Goal: Task Accomplishment & Management: Manage account settings

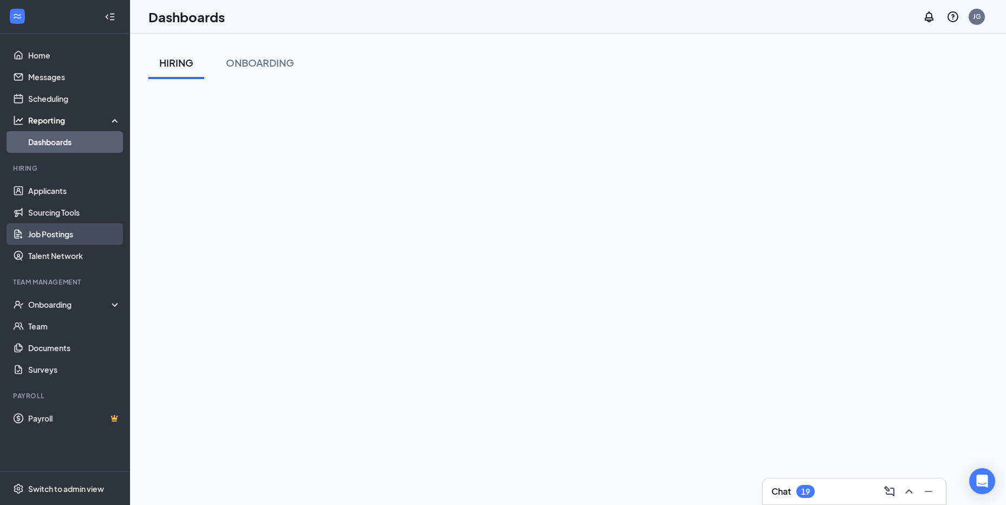
click at [50, 235] on link "Job Postings" at bounding box center [74, 234] width 93 height 22
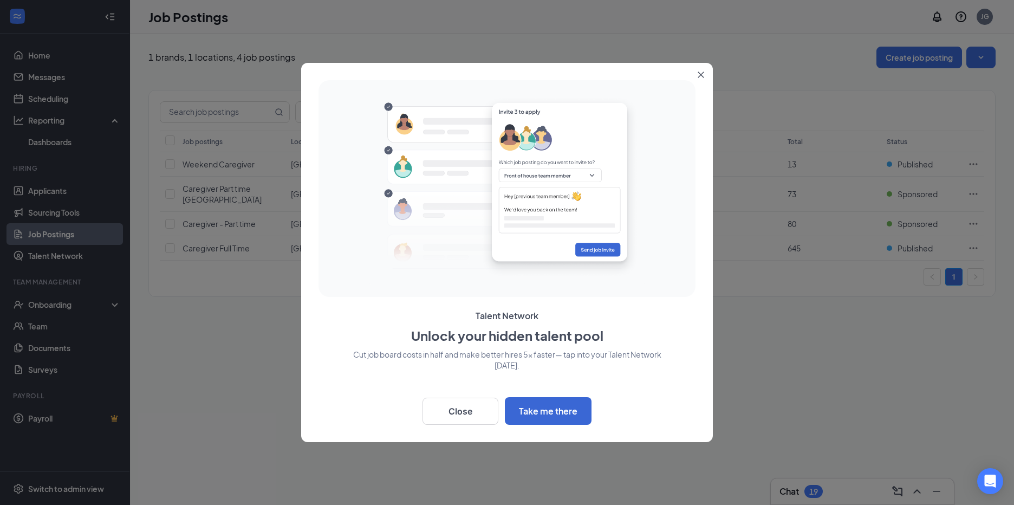
click at [699, 72] on icon "Close" at bounding box center [701, 75] width 7 height 7
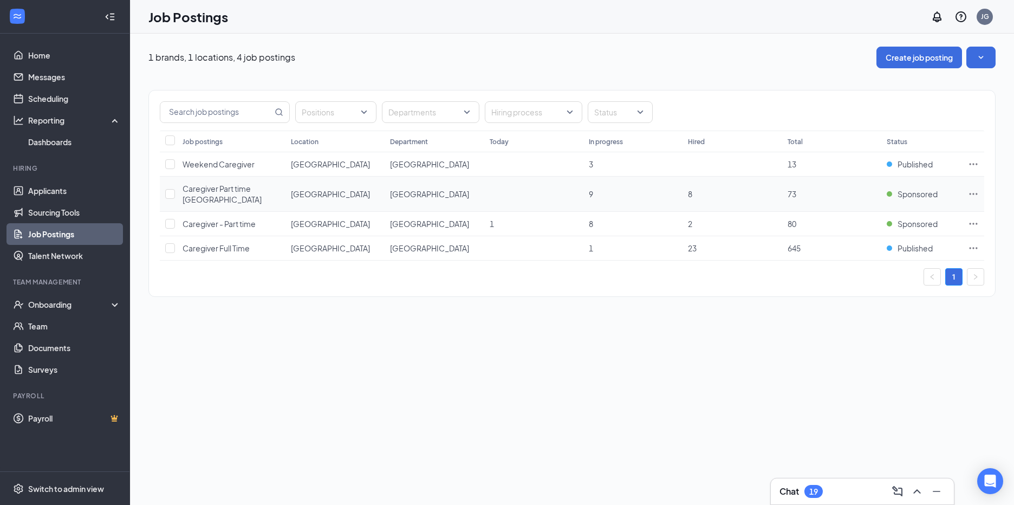
click at [221, 189] on span "Caregiver Part time [GEOGRAPHIC_DATA]" at bounding box center [222, 194] width 79 height 21
click at [924, 60] on button "Create job posting" at bounding box center [920, 58] width 86 height 22
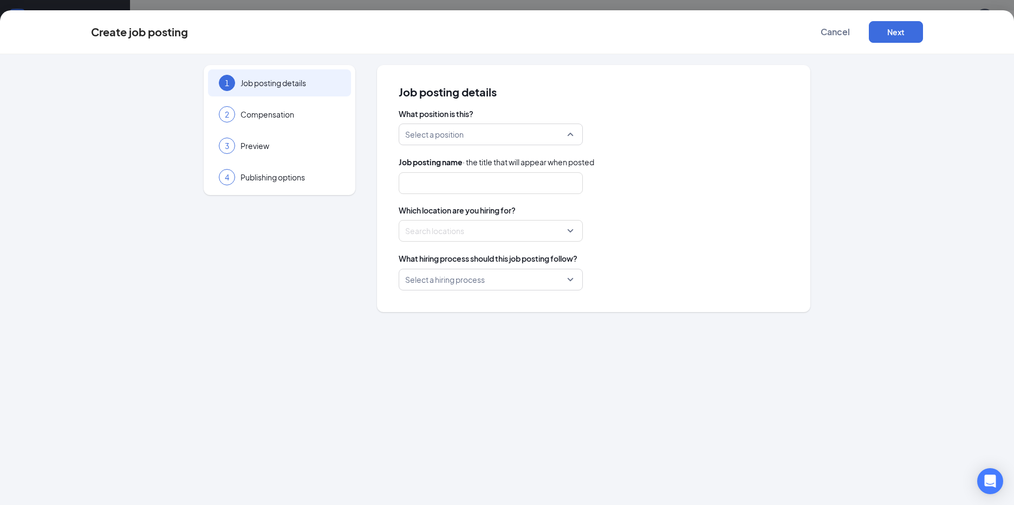
click at [571, 134] on div "Select a position" at bounding box center [491, 135] width 184 height 22
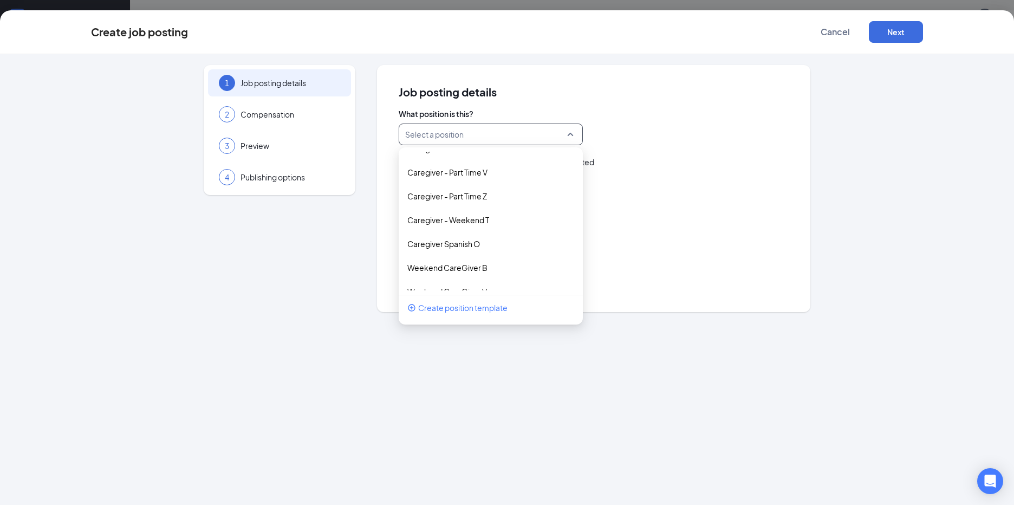
scroll to position [243, 0]
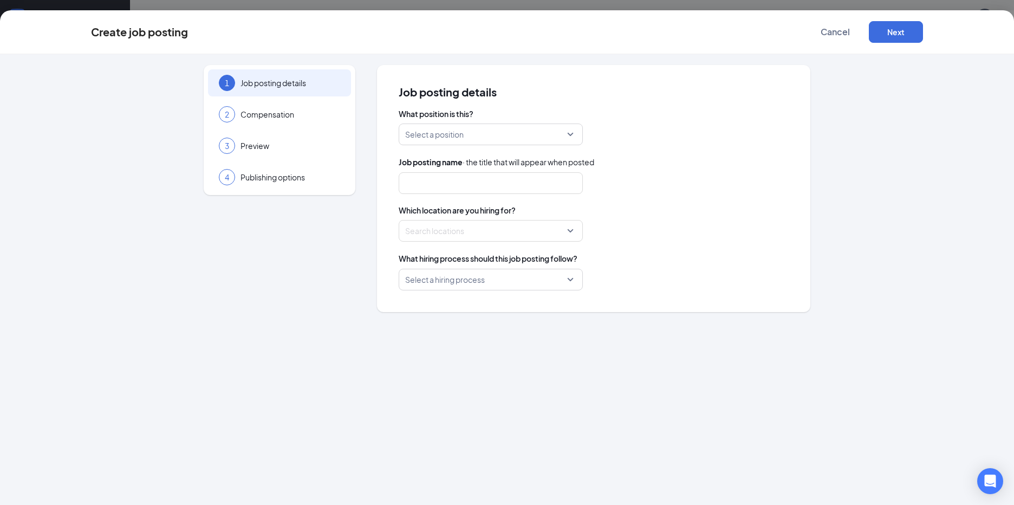
click at [877, 99] on div "1 Job posting details 2 Compensation 3 Preview 4 Publishing options Job posting…" at bounding box center [507, 188] width 832 height 247
click at [574, 136] on div "Select a position" at bounding box center [491, 135] width 184 height 22
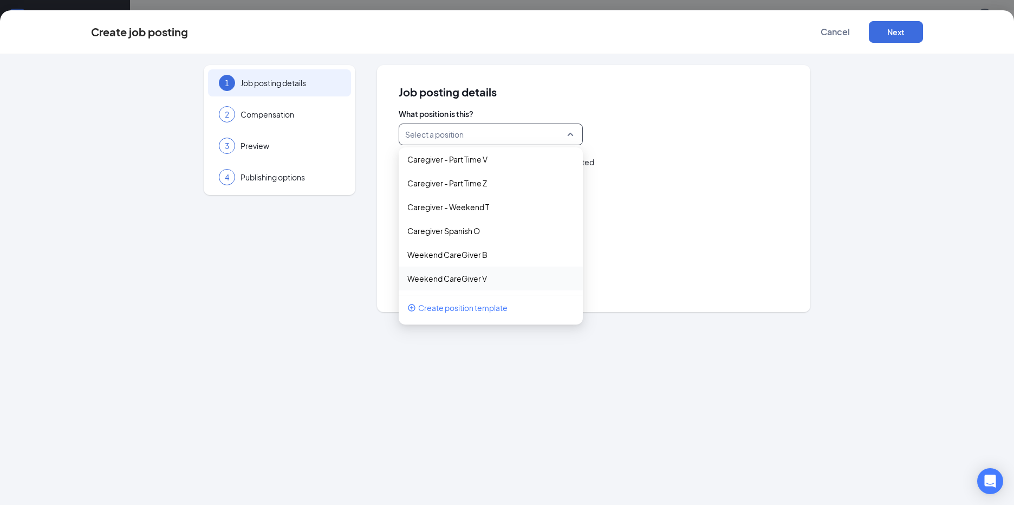
click at [495, 307] on span "Create position template" at bounding box center [462, 308] width 89 height 12
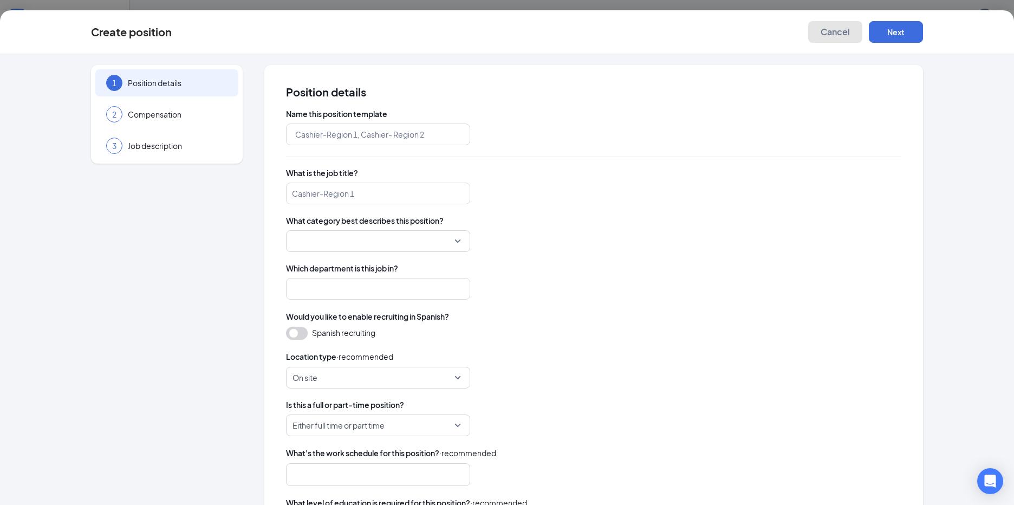
click at [829, 29] on span "Cancel" at bounding box center [835, 32] width 29 height 11
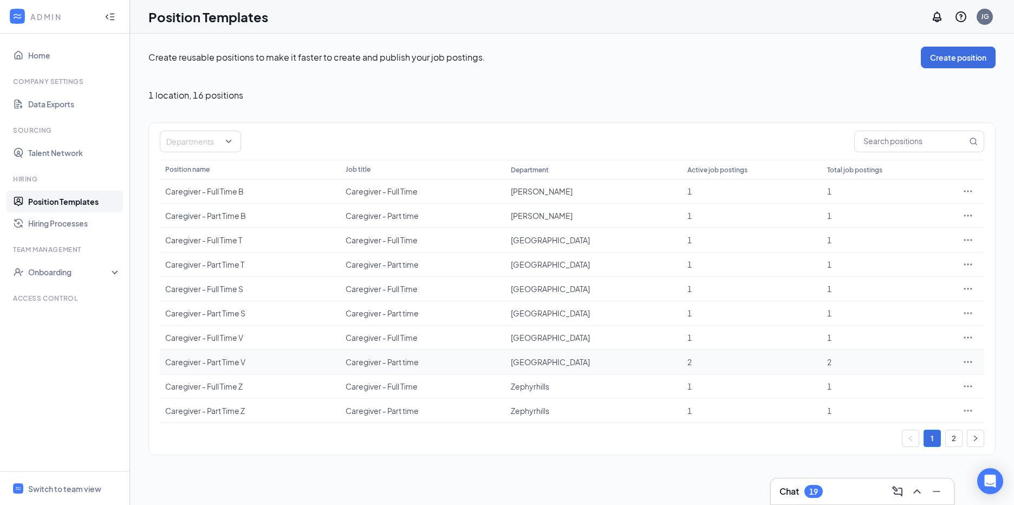
click at [172, 364] on div "Caregiver - Part Time V" at bounding box center [250, 361] width 170 height 11
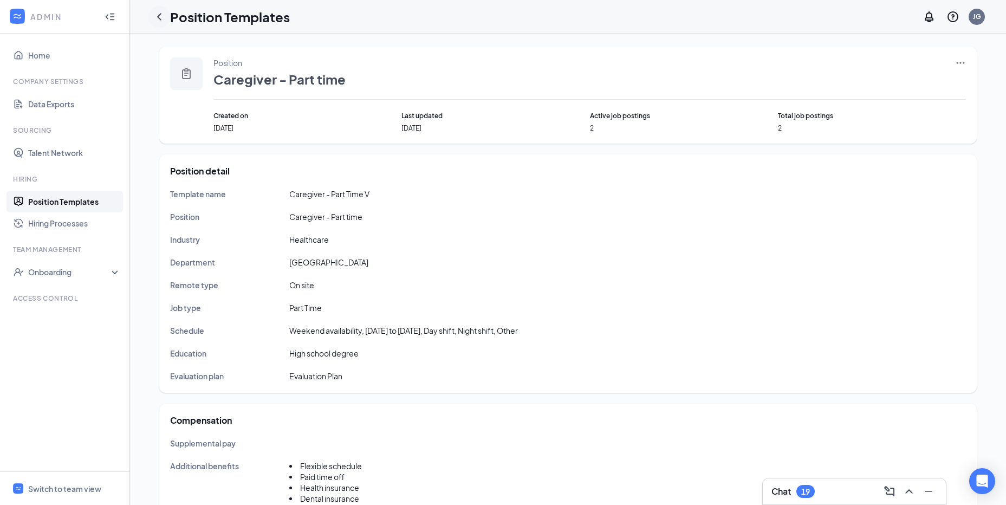
click at [160, 15] on icon "ChevronLeft" at bounding box center [159, 16] width 4 height 7
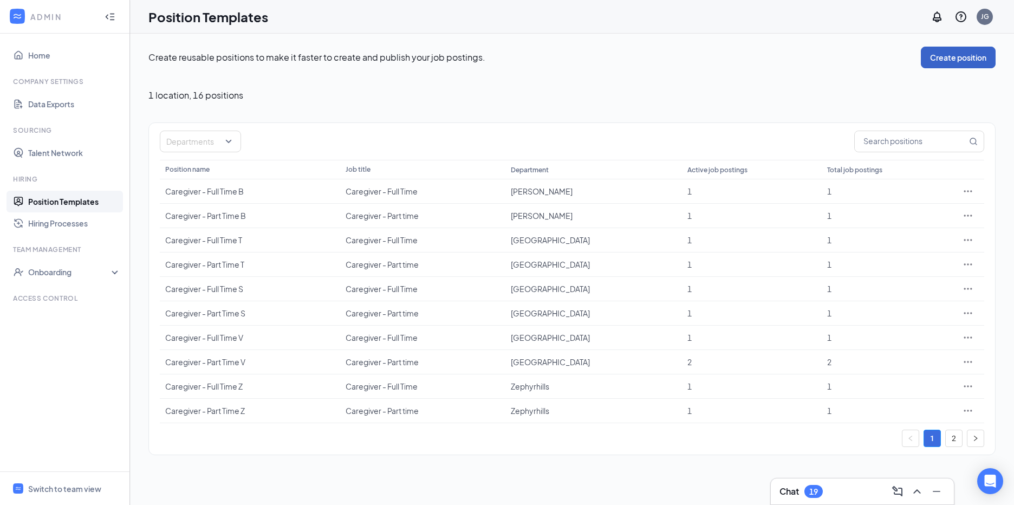
click at [941, 56] on button "Create position" at bounding box center [958, 58] width 75 height 22
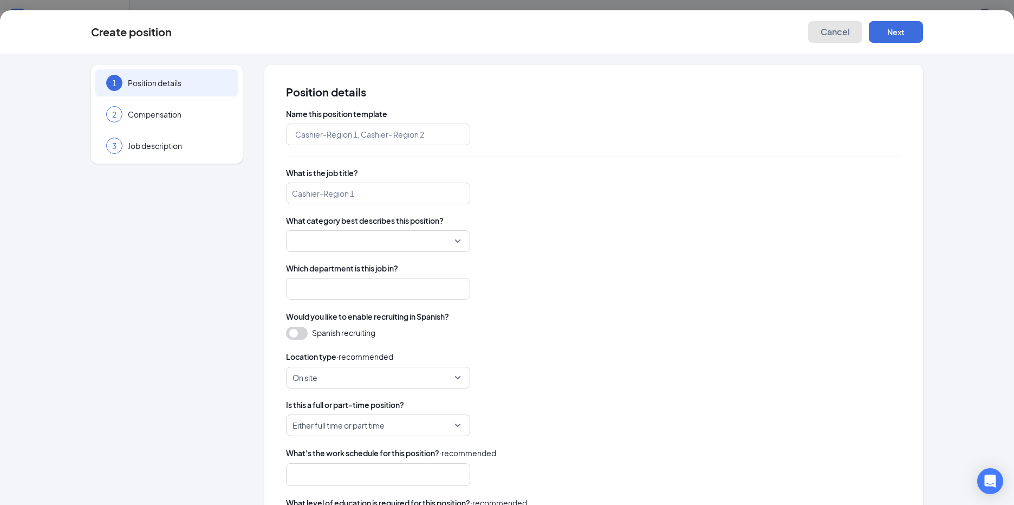
click at [839, 35] on span "Cancel" at bounding box center [835, 32] width 29 height 11
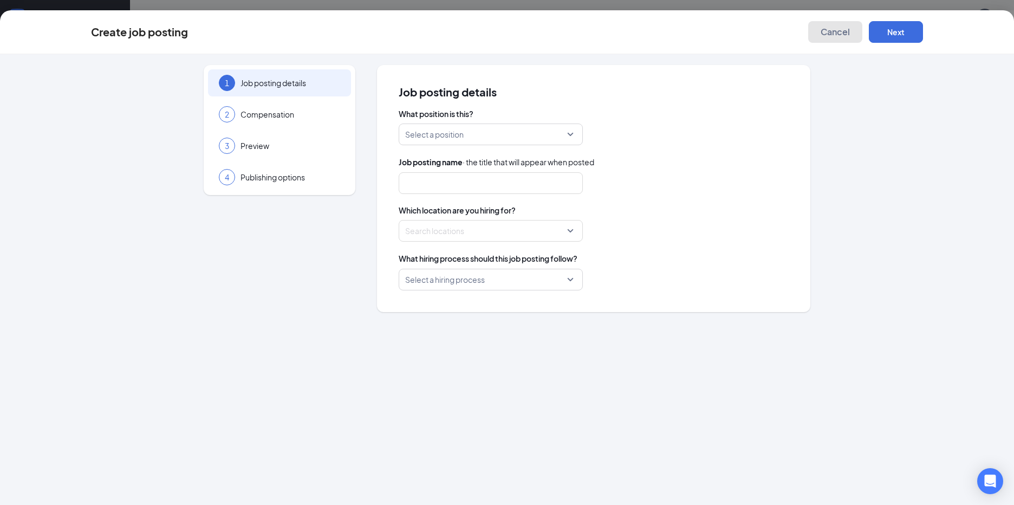
click at [835, 34] on span "Cancel" at bounding box center [835, 32] width 29 height 11
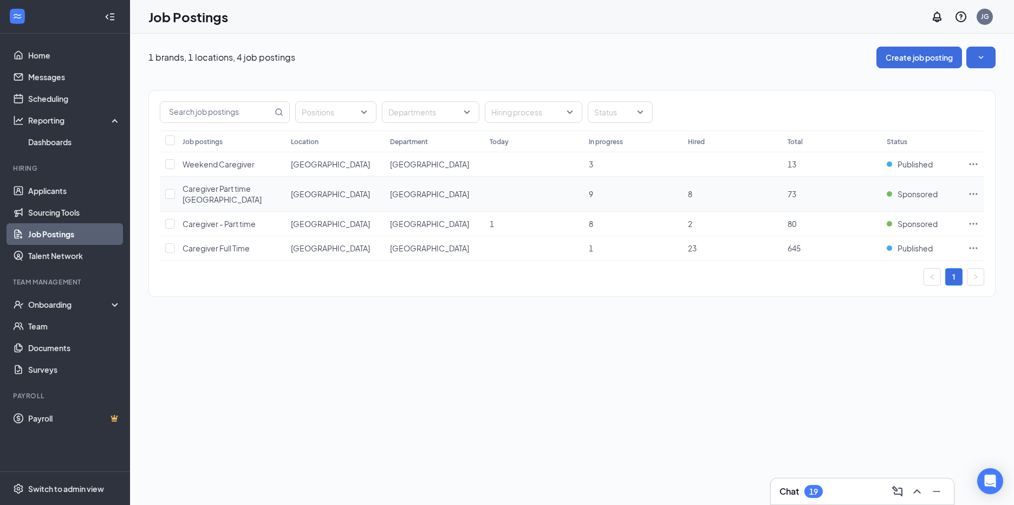
click at [976, 193] on icon "Ellipses" at bounding box center [973, 194] width 11 height 11
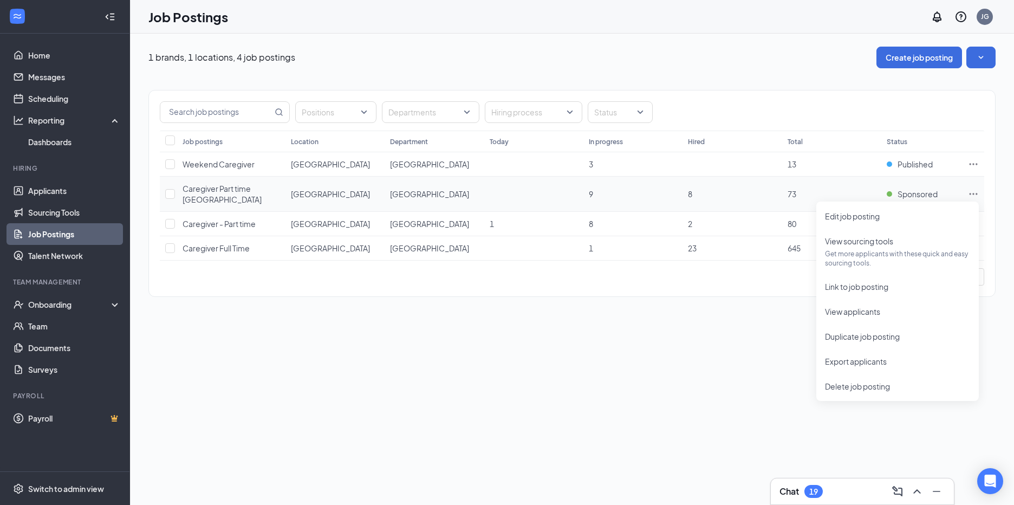
click at [976, 193] on icon "Ellipses" at bounding box center [973, 194] width 11 height 11
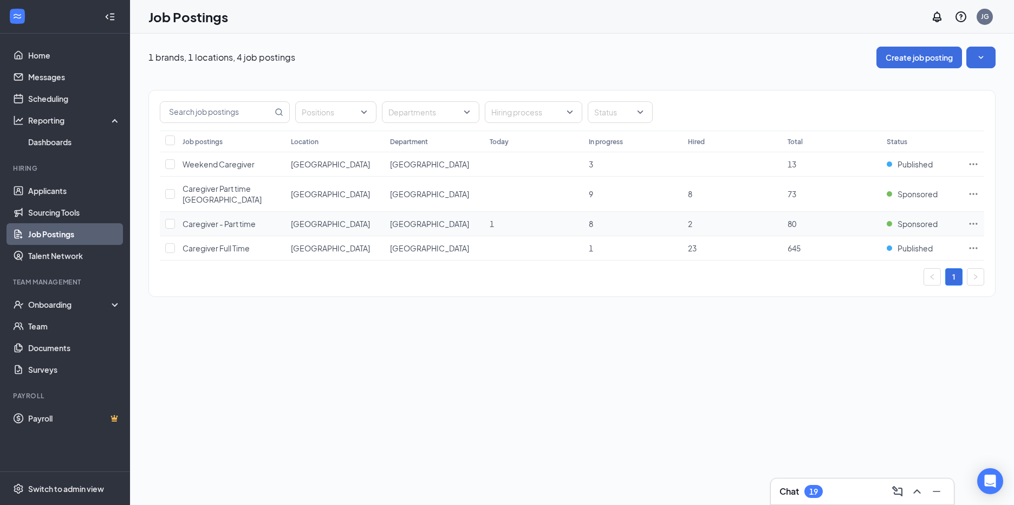
click at [978, 222] on icon "Ellipses" at bounding box center [973, 223] width 11 height 11
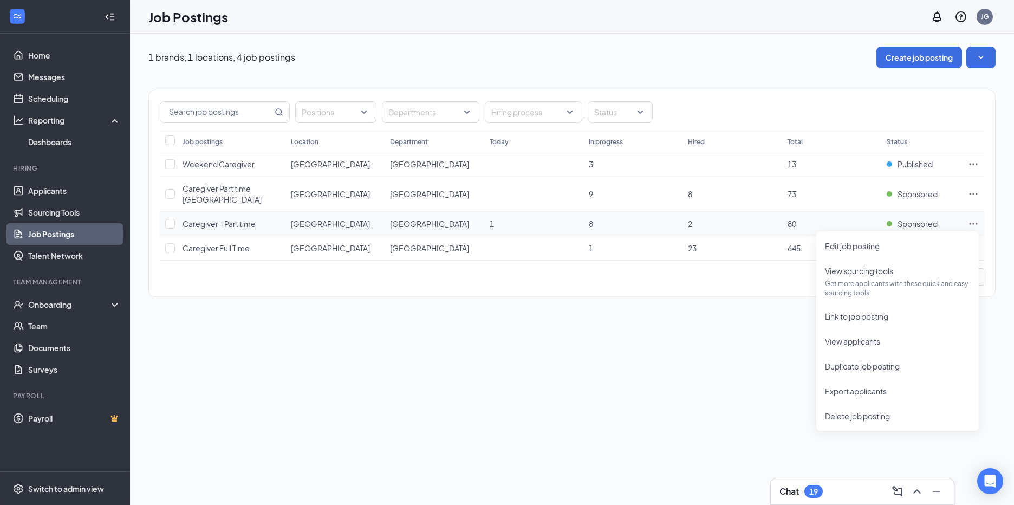
click at [978, 222] on icon "Ellipses" at bounding box center [973, 223] width 11 height 11
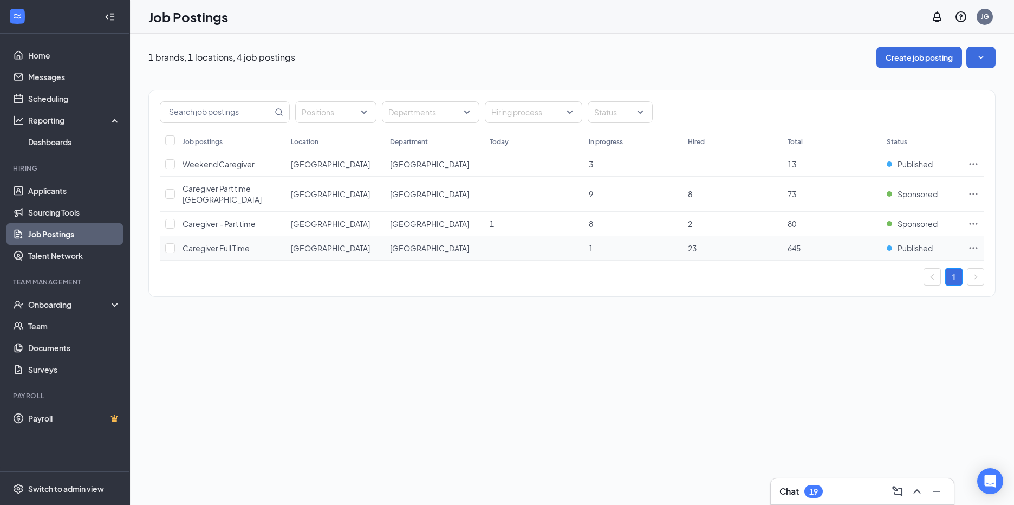
click at [973, 247] on icon "Ellipses" at bounding box center [973, 248] width 11 height 11
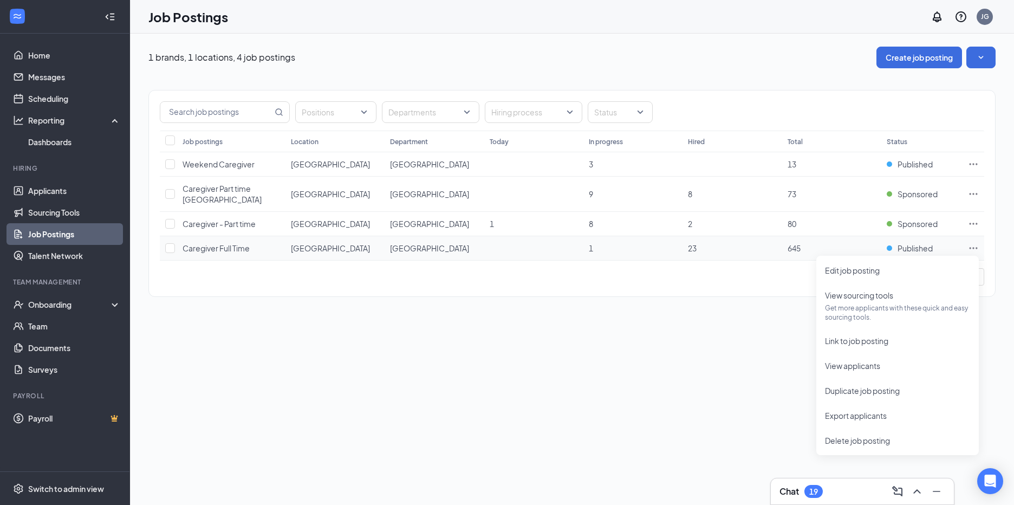
click at [973, 247] on icon "Ellipses" at bounding box center [973, 248] width 11 height 11
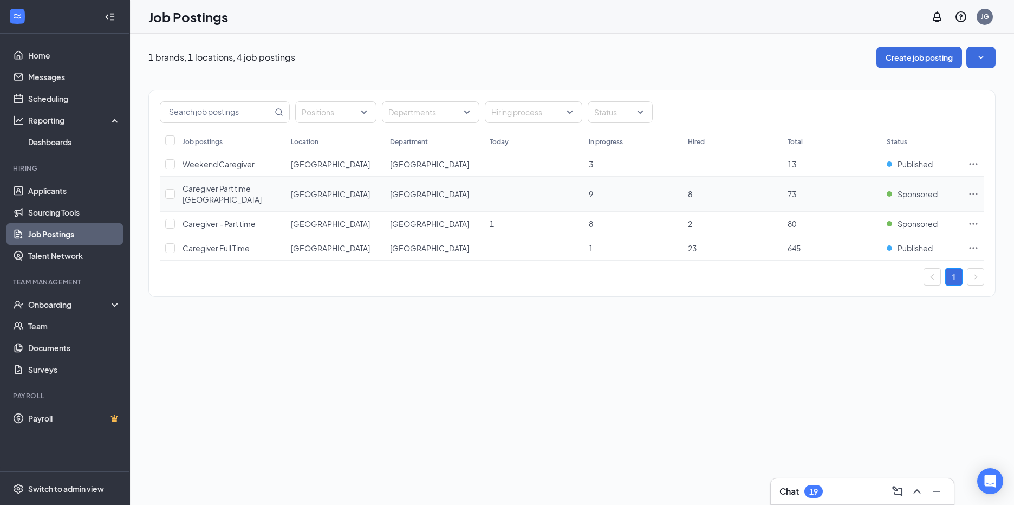
click at [972, 195] on icon "Ellipses" at bounding box center [973, 194] width 11 height 11
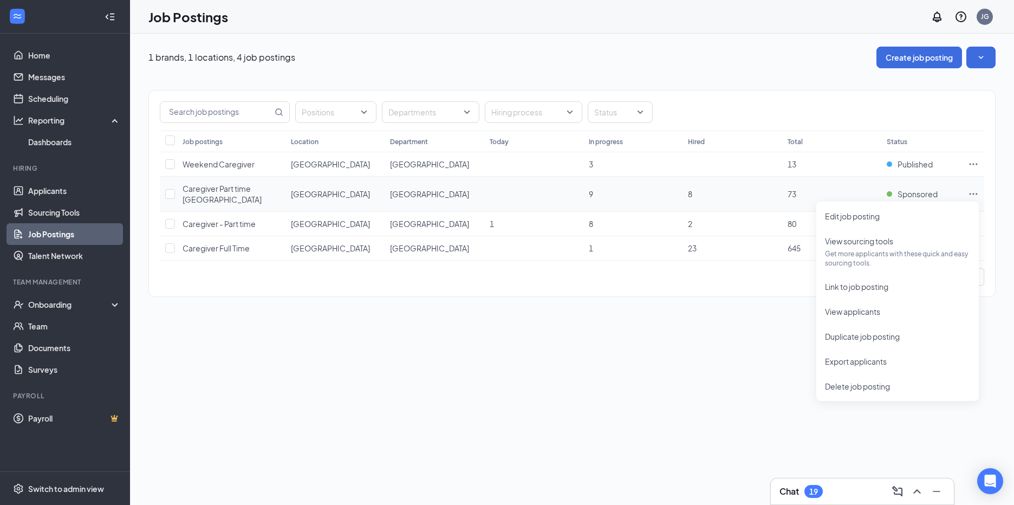
click at [972, 195] on icon "Ellipses" at bounding box center [973, 194] width 11 height 11
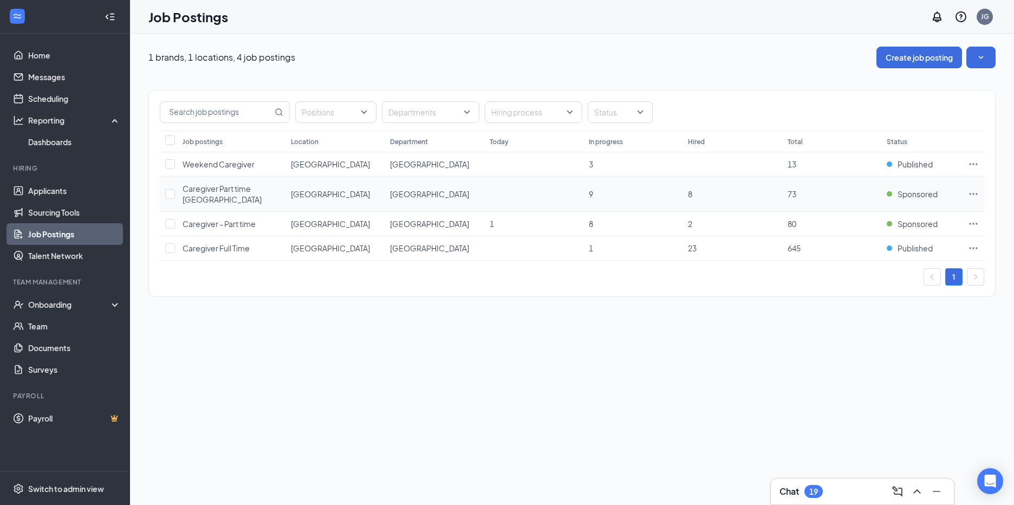
click at [974, 193] on icon "Ellipses" at bounding box center [974, 194] width 8 height 2
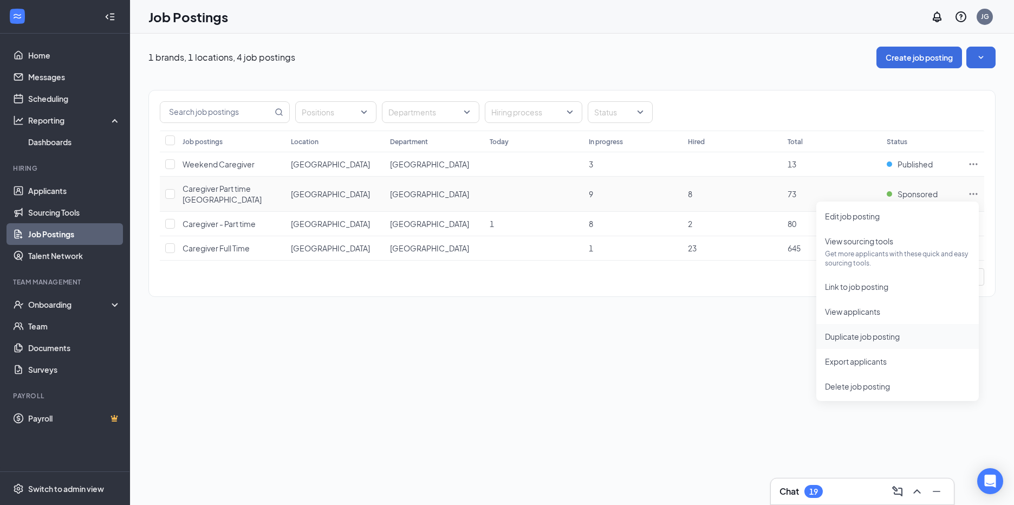
click at [874, 337] on span "Duplicate job posting" at bounding box center [862, 337] width 75 height 10
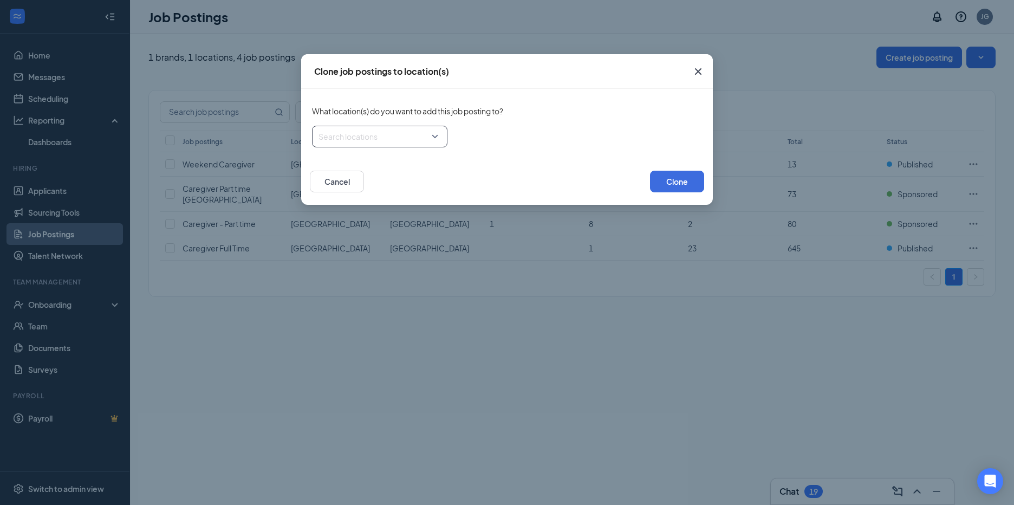
click at [433, 138] on div at bounding box center [376, 136] width 115 height 17
click at [338, 210] on div at bounding box center [338, 210] width 10 height 10
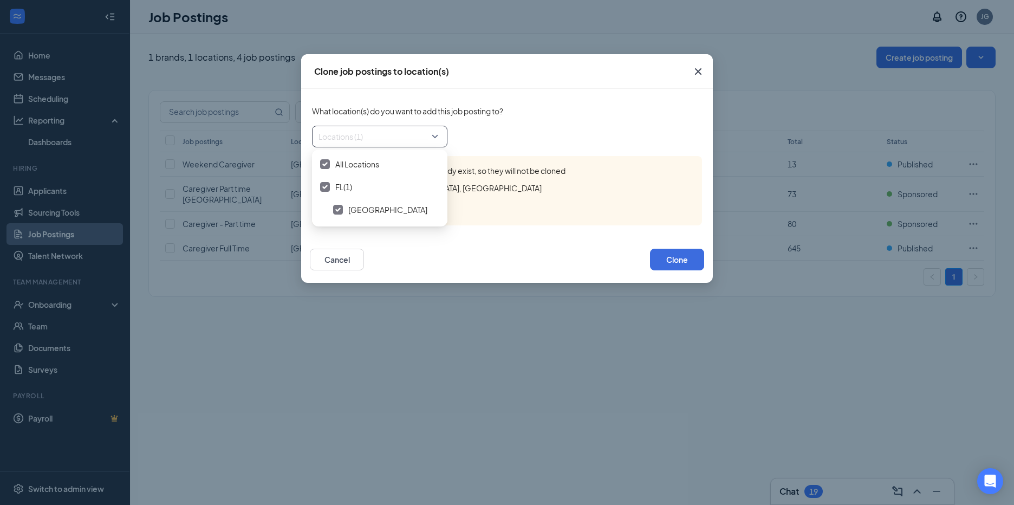
click at [702, 68] on icon "Cross" at bounding box center [698, 71] width 13 height 13
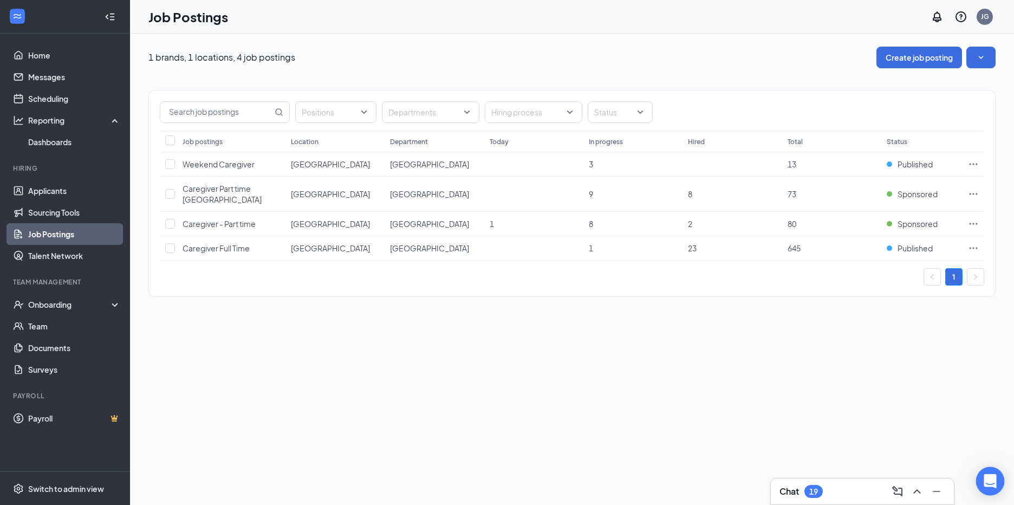
click at [990, 483] on icon "Open Intercom Messenger" at bounding box center [990, 481] width 12 height 14
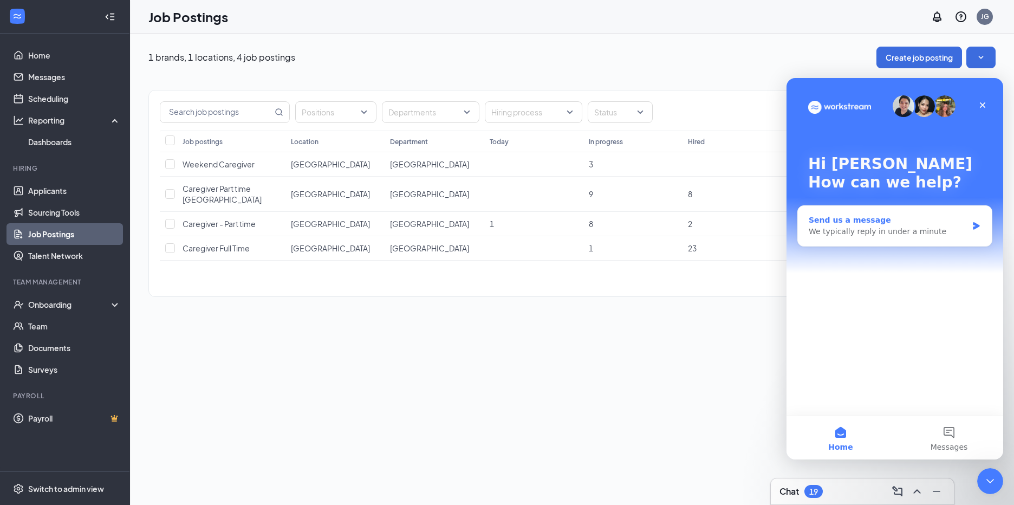
click at [811, 228] on div "We typically reply in under a minute" at bounding box center [888, 231] width 159 height 11
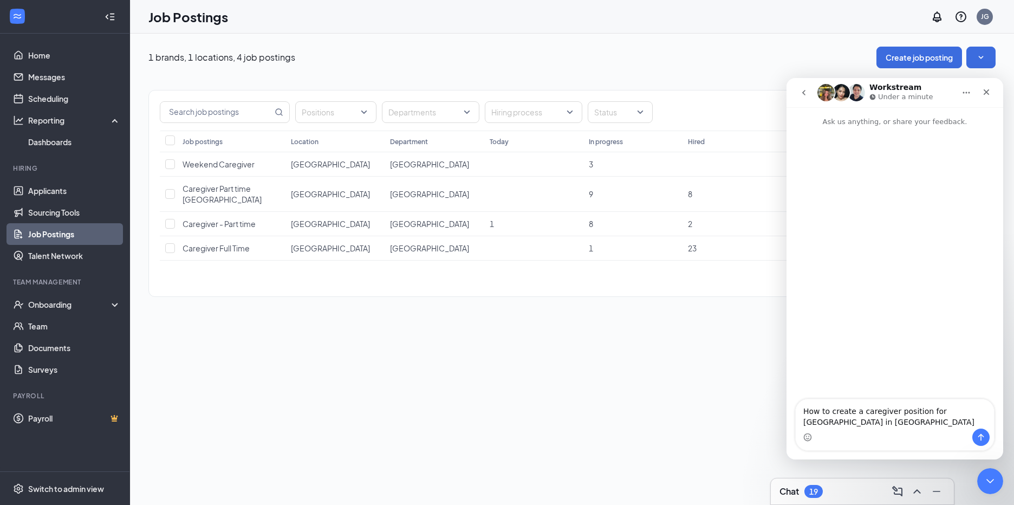
type textarea "How to create a caregiver position for [GEOGRAPHIC_DATA] in [GEOGRAPHIC_DATA]?"
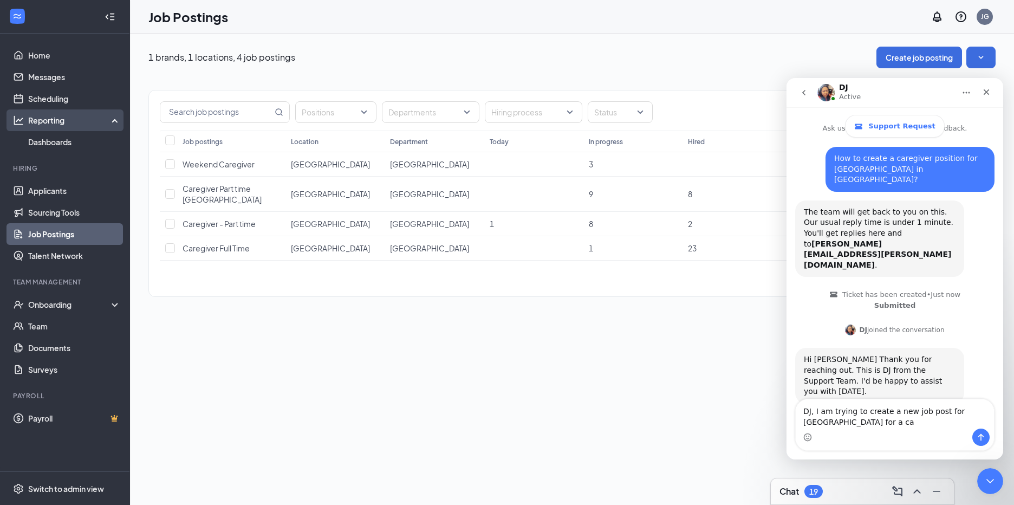
scroll to position [35, 0]
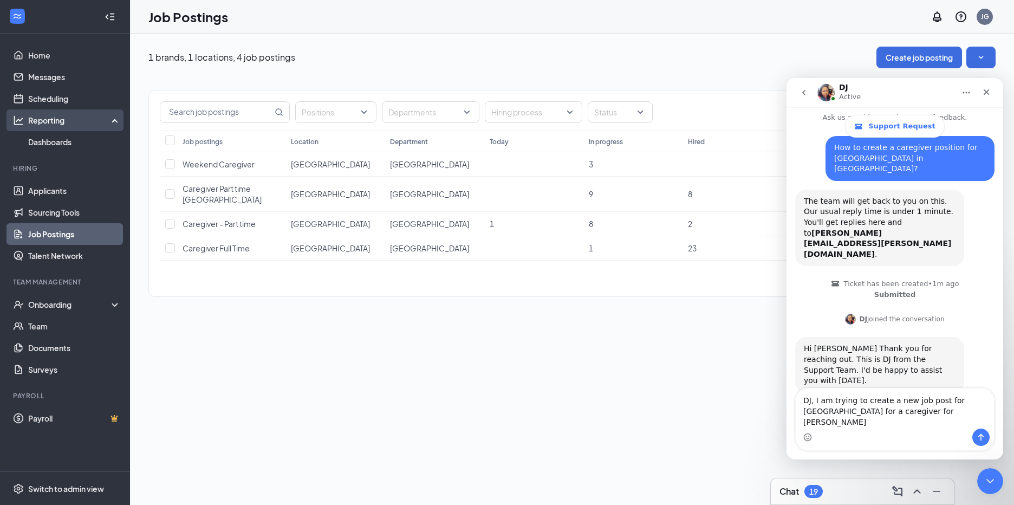
type textarea "DJ, I am trying to create a new job post for [GEOGRAPHIC_DATA] for a caregiver …"
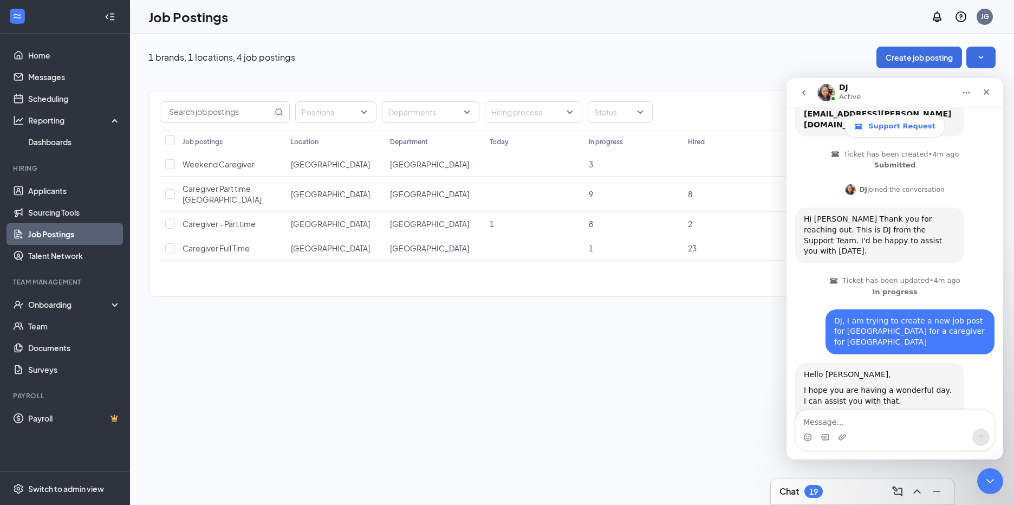
scroll to position [437, 0]
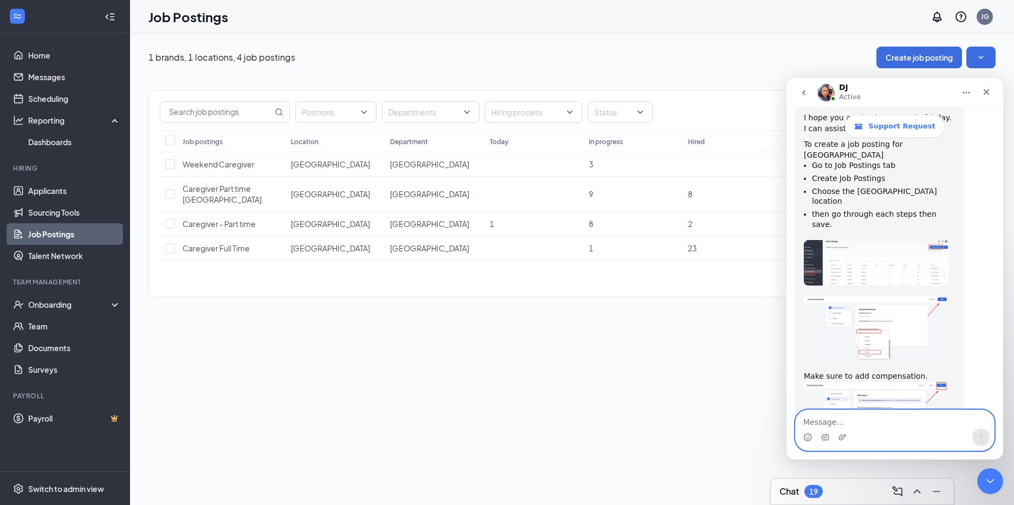
click at [803, 424] on textarea "Message…" at bounding box center [895, 419] width 198 height 18
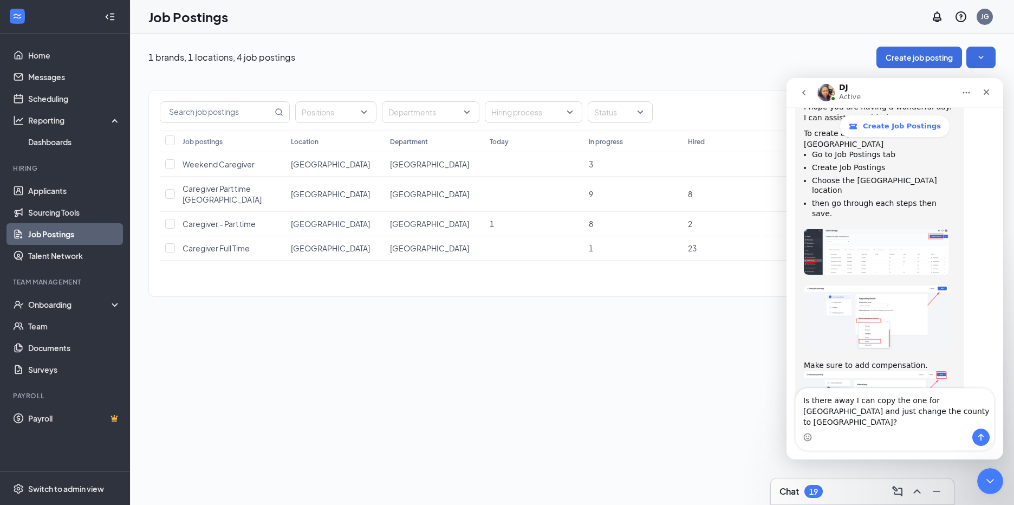
type textarea "Is there a way I can copy the one for [GEOGRAPHIC_DATA] and just change the cou…"
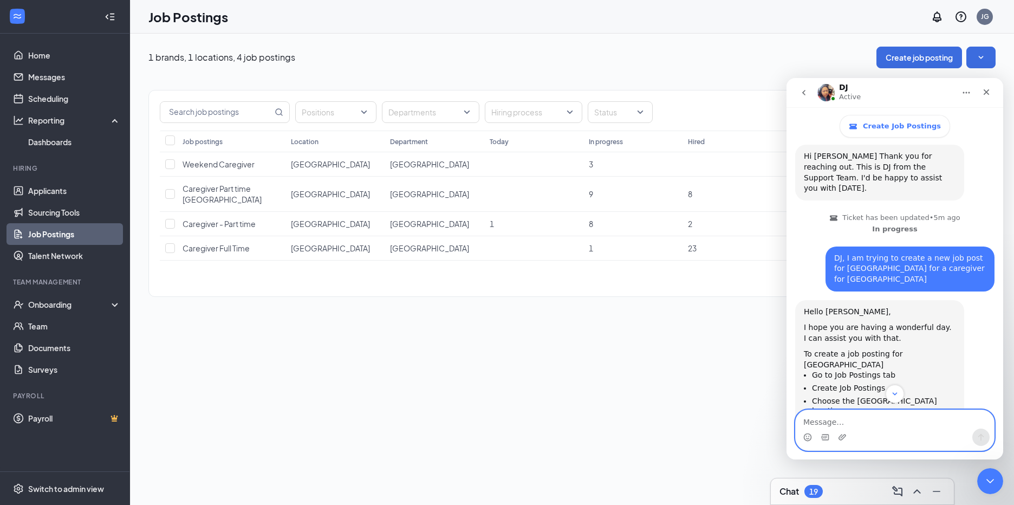
scroll to position [219, 0]
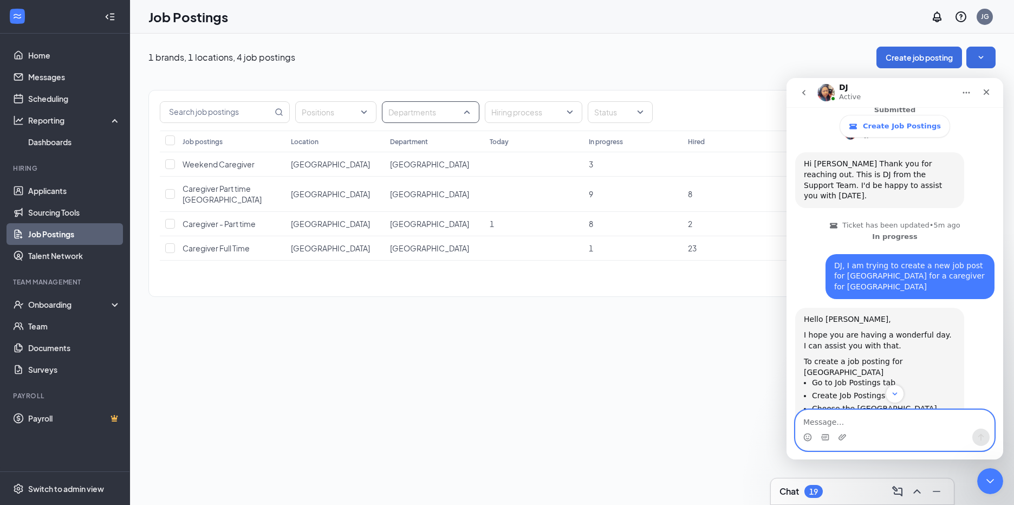
click at [468, 112] on div "Departments" at bounding box center [431, 112] width 98 height 22
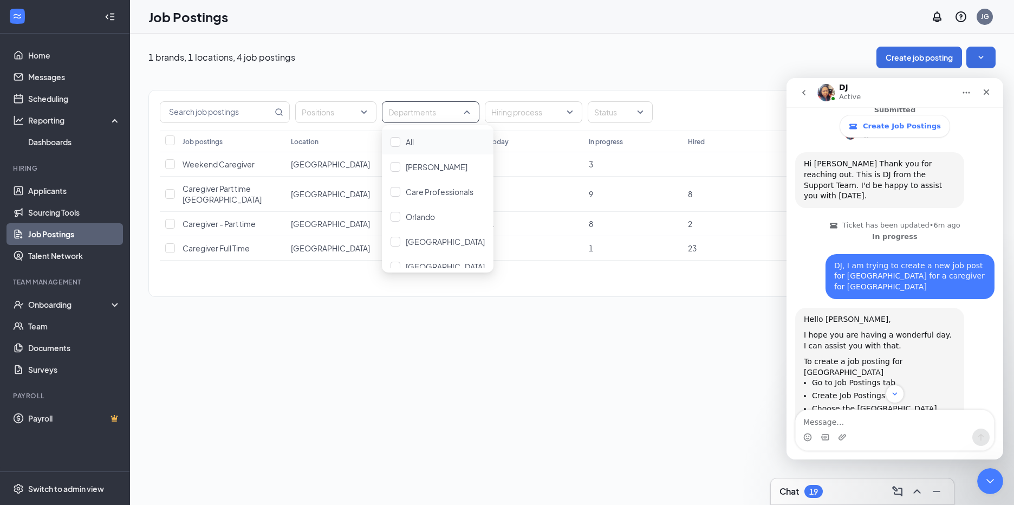
click at [468, 112] on div "Departments" at bounding box center [431, 112] width 98 height 22
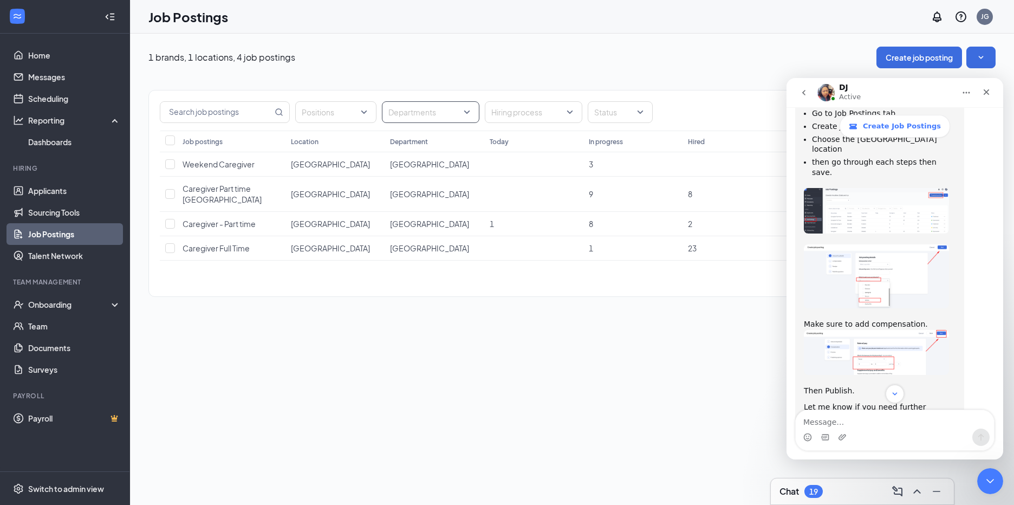
scroll to position [490, 0]
click at [816, 420] on textarea "Message…" at bounding box center [895, 419] width 198 height 18
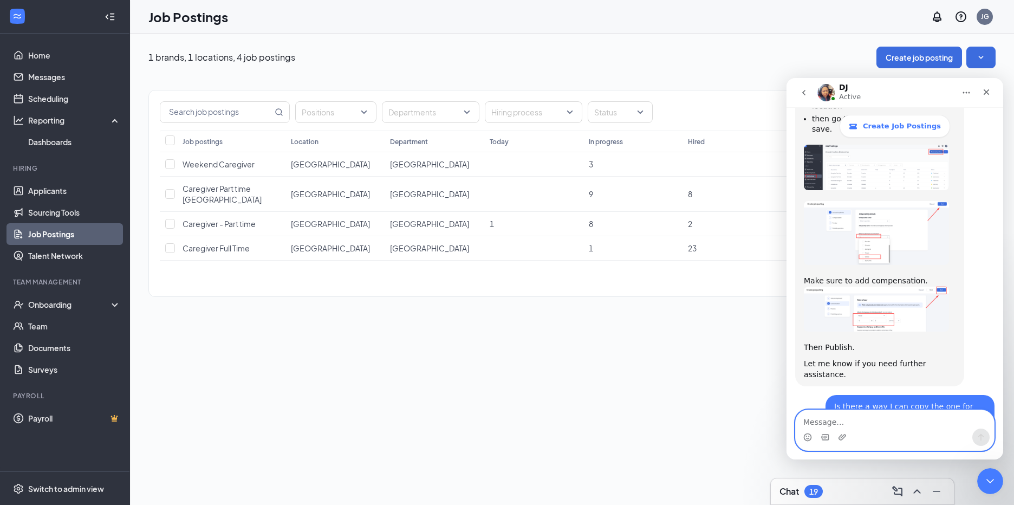
scroll to position [632, 0]
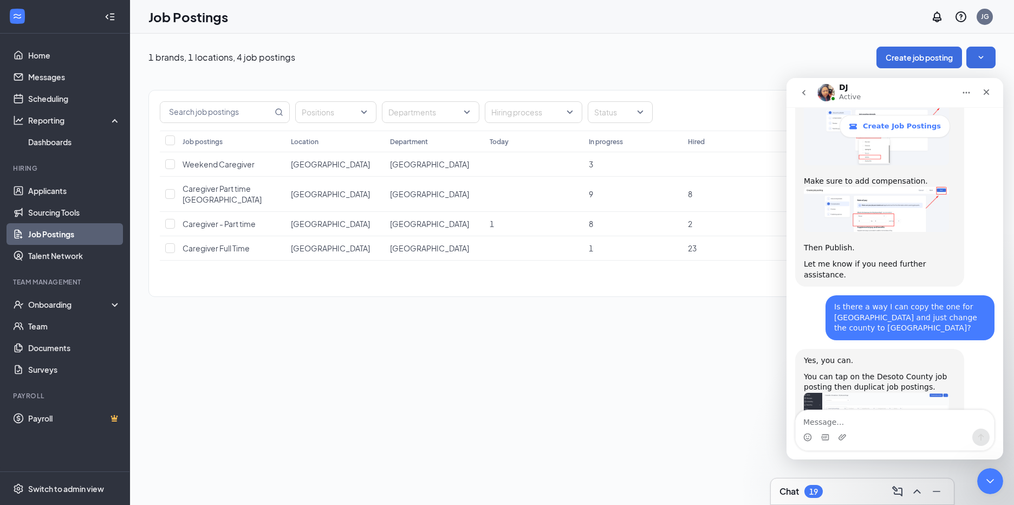
click at [847, 393] on img "DJ says…" at bounding box center [876, 418] width 145 height 51
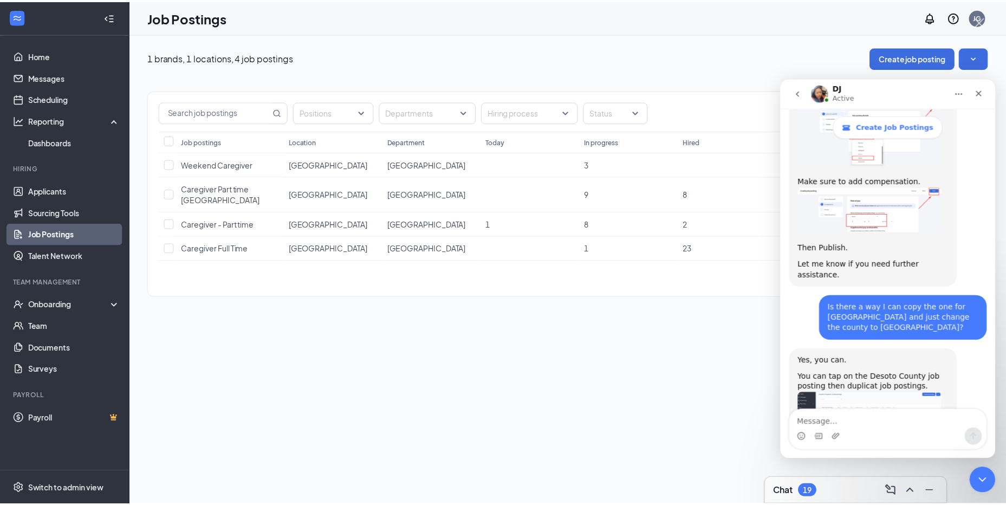
scroll to position [0, 0]
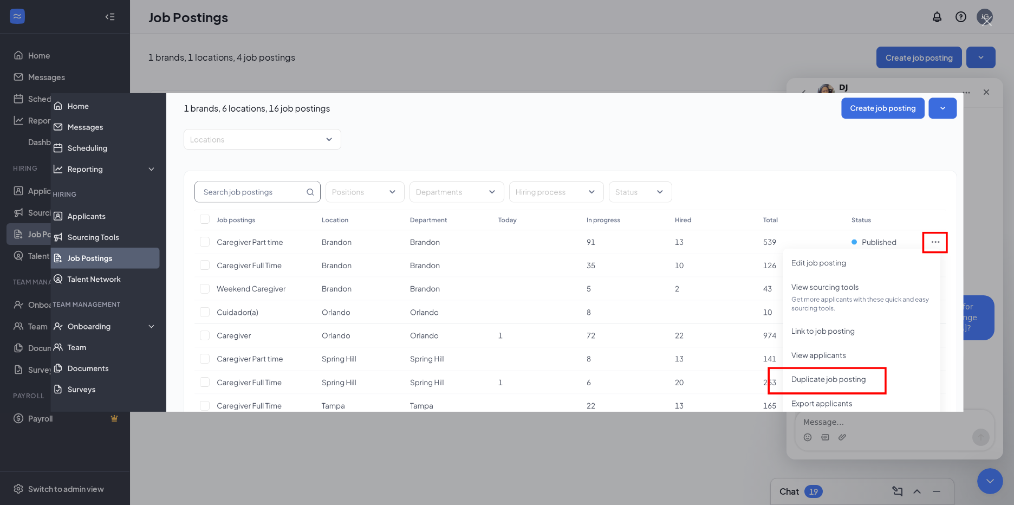
click at [948, 113] on img "Close" at bounding box center [507, 252] width 913 height 319
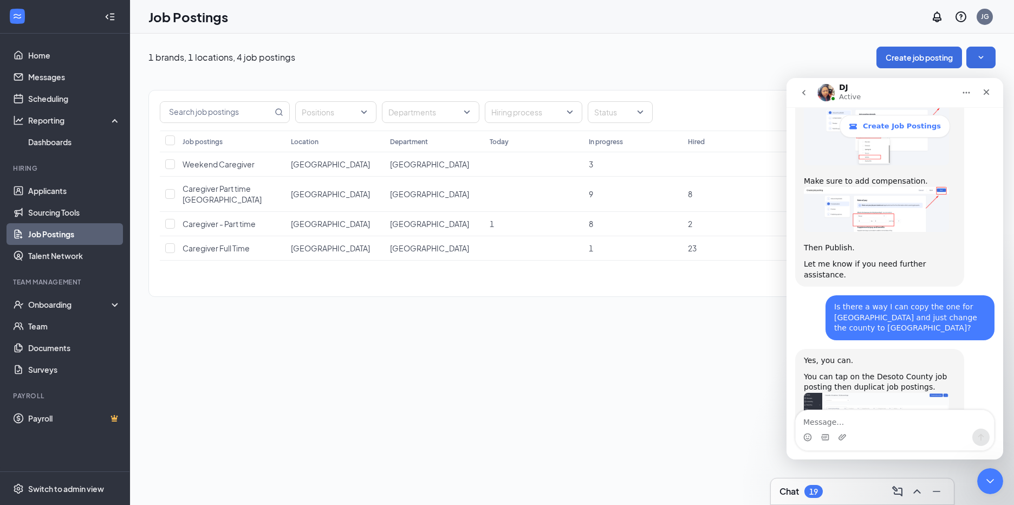
drag, startPoint x: 908, startPoint y: 83, endPoint x: 863, endPoint y: 93, distance: 45.4
click at [863, 93] on div "DJ Active" at bounding box center [887, 92] width 138 height 19
click at [887, 81] on nav "DJ Active" at bounding box center [895, 92] width 217 height 29
click at [224, 193] on div "Caregiver Part time [GEOGRAPHIC_DATA]" at bounding box center [232, 194] width 98 height 22
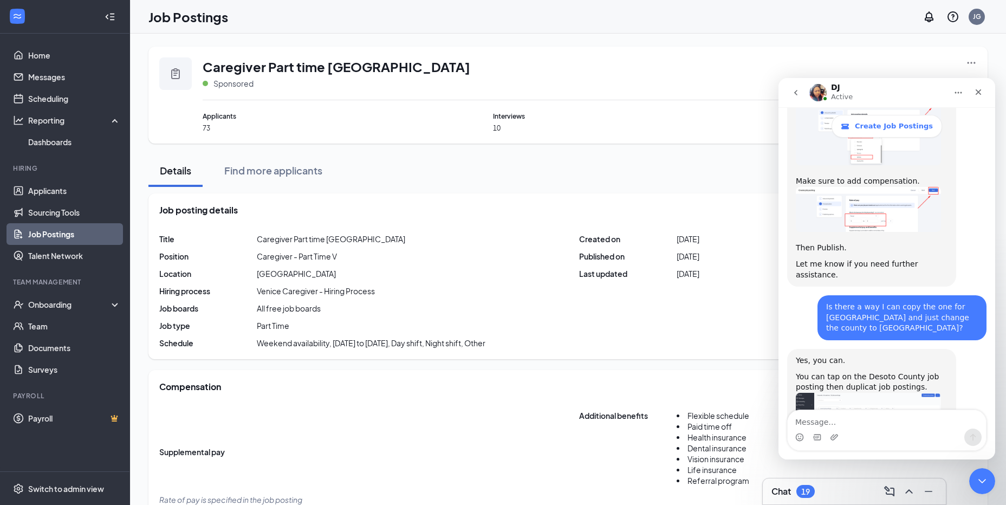
drag, startPoint x: 962, startPoint y: 93, endPoint x: 954, endPoint y: 108, distance: 17.5
click at [954, 108] on div "DJ Active Create Job Postings Ask us anything, or share your feedback. How to c…" at bounding box center [887, 268] width 217 height 381
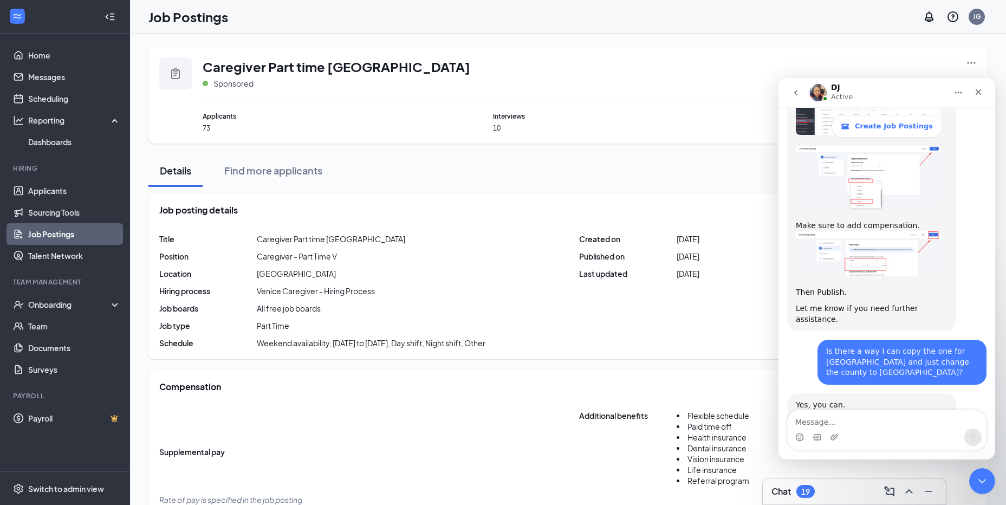
drag, startPoint x: 917, startPoint y: 86, endPoint x: 802, endPoint y: 110, distance: 117.3
click at [802, 110] on div "DJ Active Create Job Postings Ask us anything, or share your feedback. How to c…" at bounding box center [887, 268] width 217 height 381
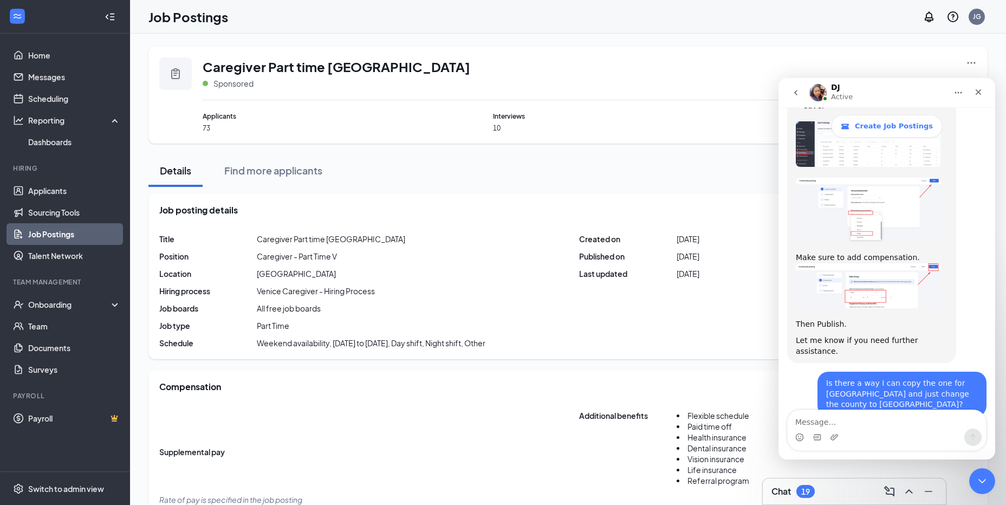
drag, startPoint x: 802, startPoint y: 110, endPoint x: 1546, endPoint y: 178, distance: 747.5
click html "DJ Active Create Job Postings Ask us anything, or share your feedback. How to c…"
drag, startPoint x: 779, startPoint y: 77, endPoint x: 767, endPoint y: 74, distance: 11.8
click at [767, 74] on div "Caregiver Part time DeSoto County Sponsored" at bounding box center [590, 78] width 774 height 43
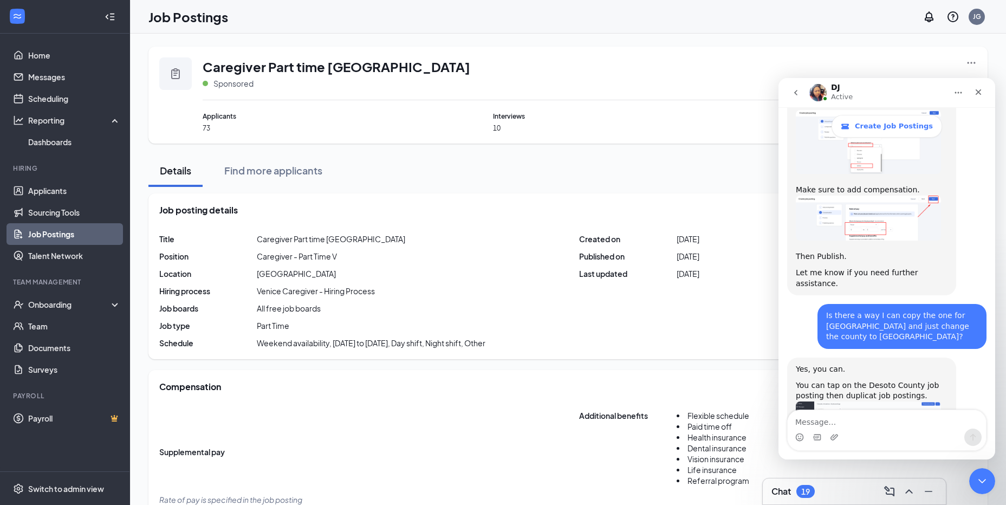
scroll to position [632, 0]
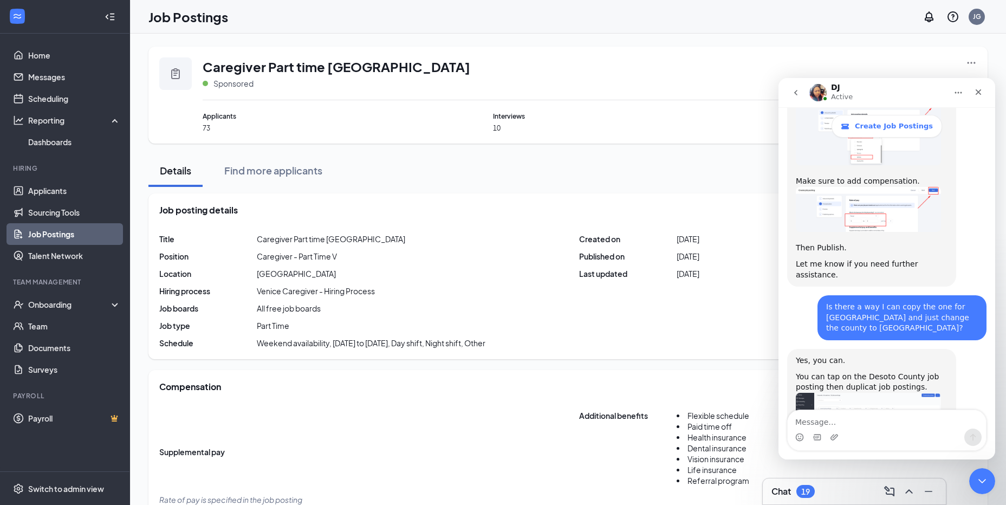
click at [841, 393] on img "DJ says…" at bounding box center [868, 418] width 145 height 51
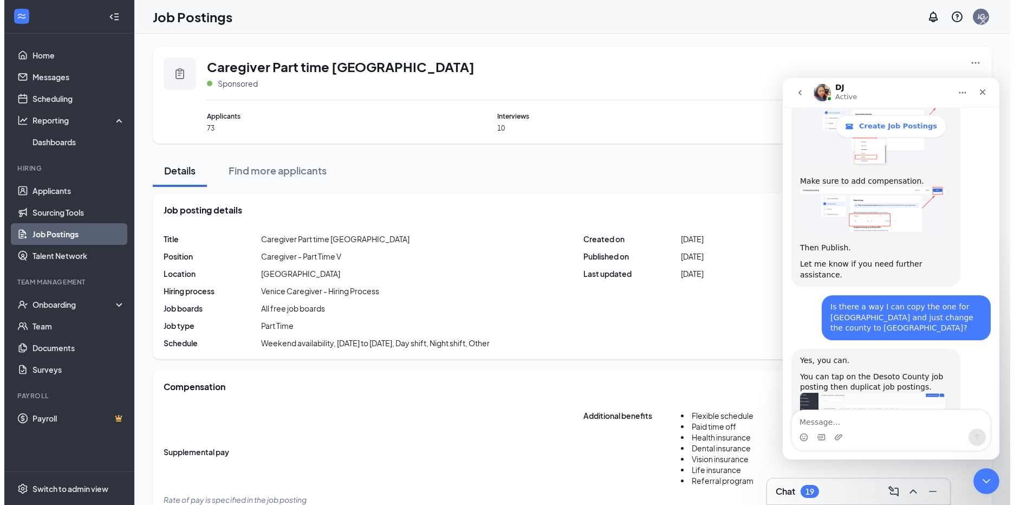
scroll to position [0, 0]
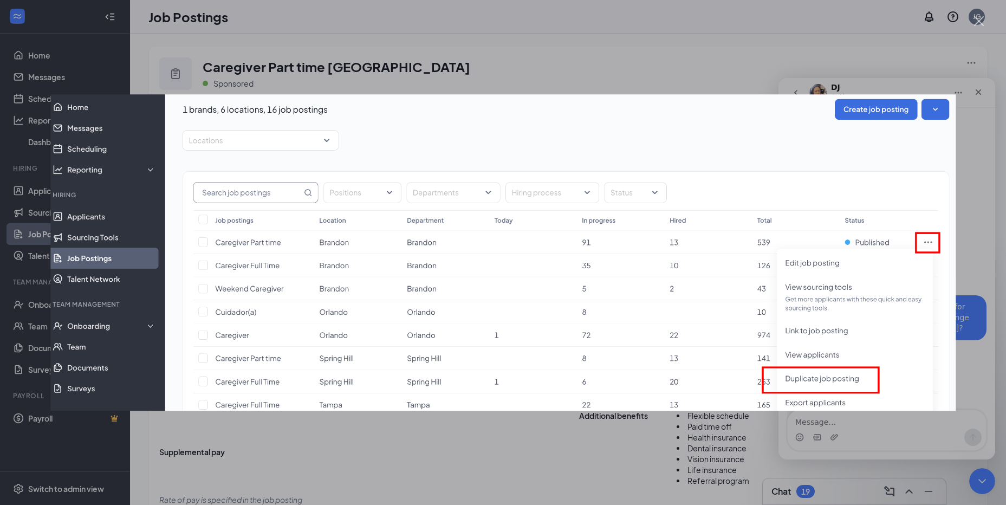
click at [939, 113] on img "Close" at bounding box center [502, 252] width 905 height 316
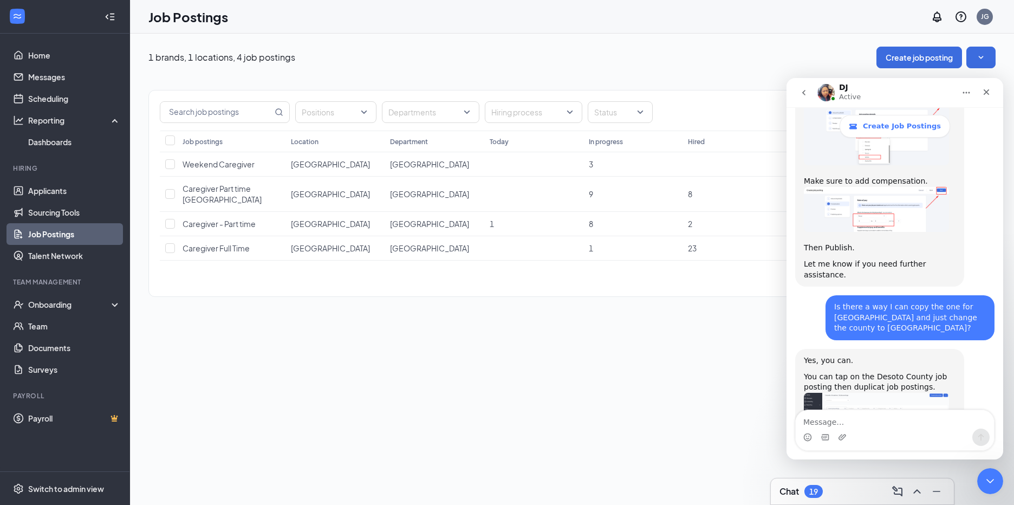
drag, startPoint x: 786, startPoint y: 449, endPoint x: 772, endPoint y: 457, distance: 16.3
click at [772, 457] on div "1 brands, 1 locations, 4 job postings Create job posting Positions Departments …" at bounding box center [572, 269] width 884 height 471
click at [982, 60] on icon "SmallChevronDown" at bounding box center [981, 57] width 11 height 11
drag, startPoint x: 8, startPoint y: 1, endPoint x: 779, endPoint y: 90, distance: 775.6
click at [779, 90] on div "Positions Departments Hiring process Status Job postings Location Department [D…" at bounding box center [571, 187] width 847 height 239
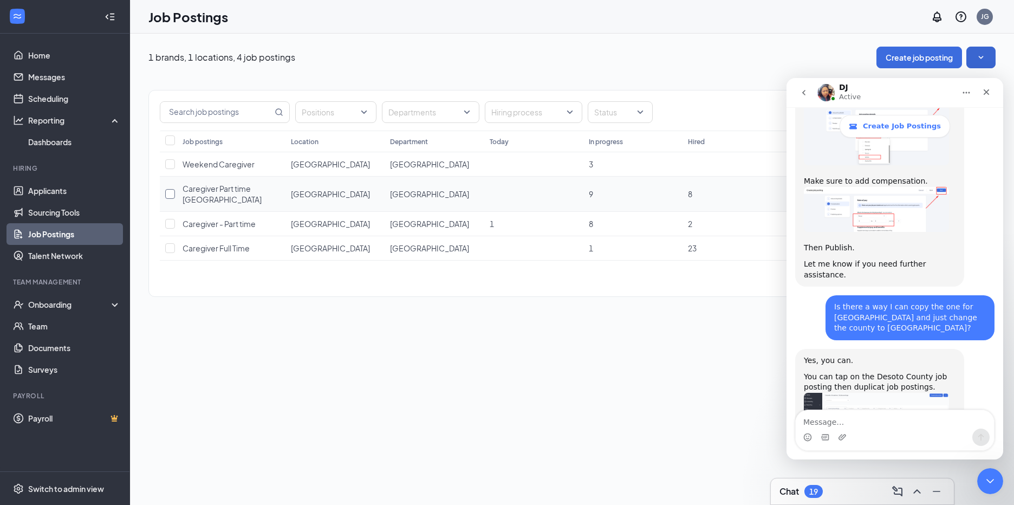
click at [169, 197] on input "checkbox" at bounding box center [170, 194] width 10 height 10
checkbox input "true"
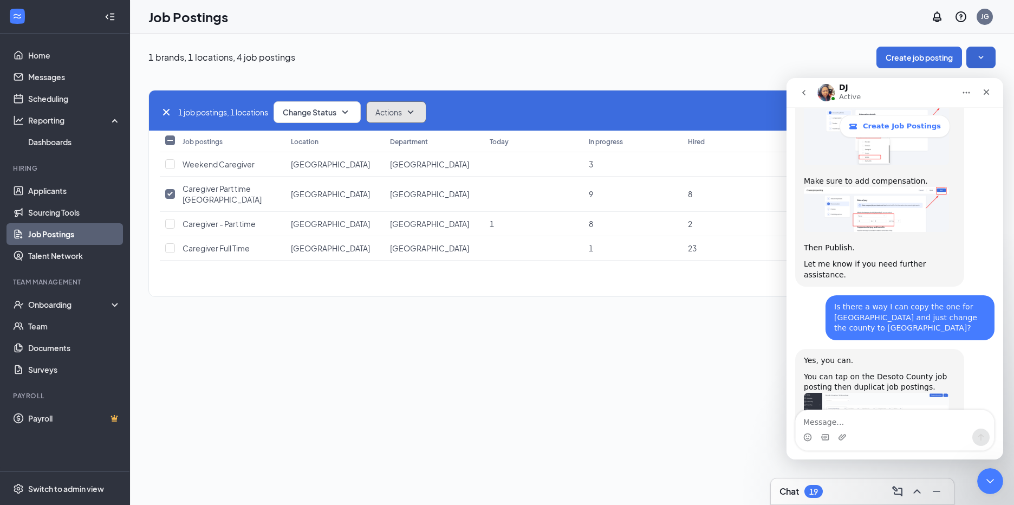
click at [415, 112] on icon "SmallChevronDown" at bounding box center [410, 112] width 13 height 13
click at [396, 165] on span "Duplicate" at bounding box center [395, 165] width 34 height 11
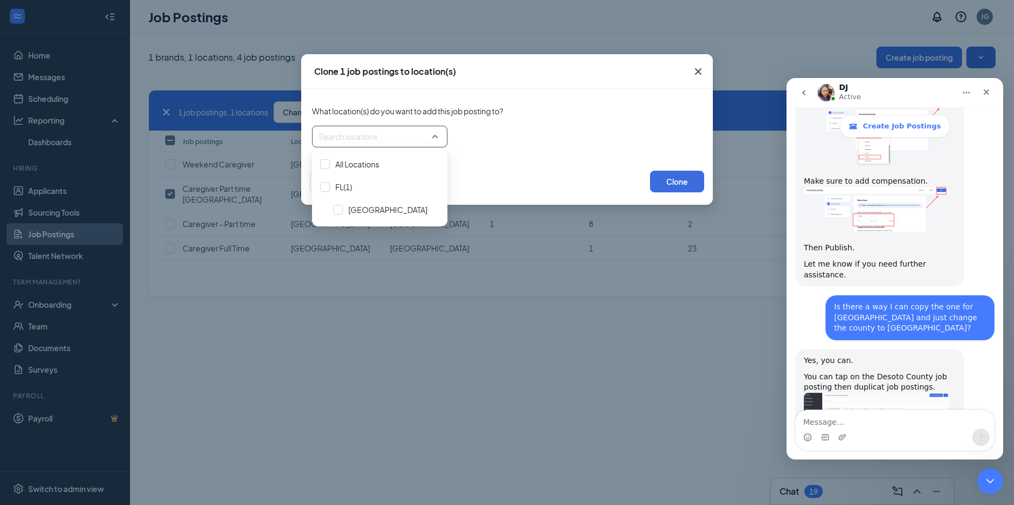
click at [433, 137] on div at bounding box center [376, 136] width 115 height 17
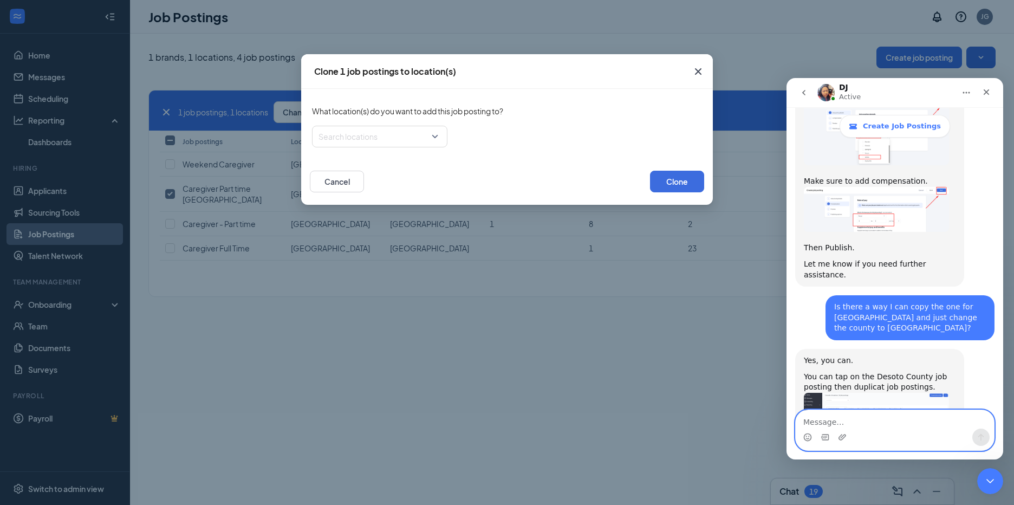
click at [806, 420] on textarea "Message…" at bounding box center [895, 419] width 198 height 18
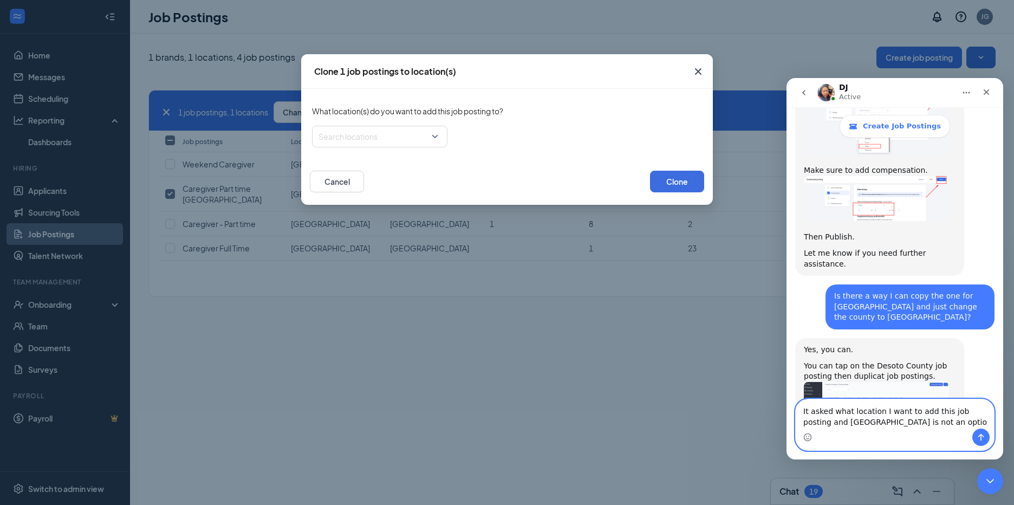
type textarea "It asked what location I want to add this job posting and [GEOGRAPHIC_DATA] is …"
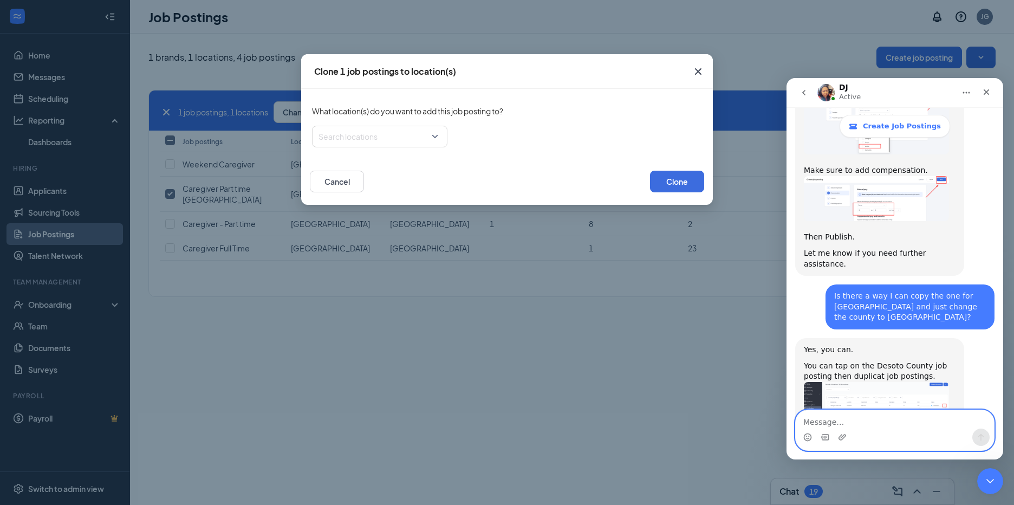
scroll to position [685, 0]
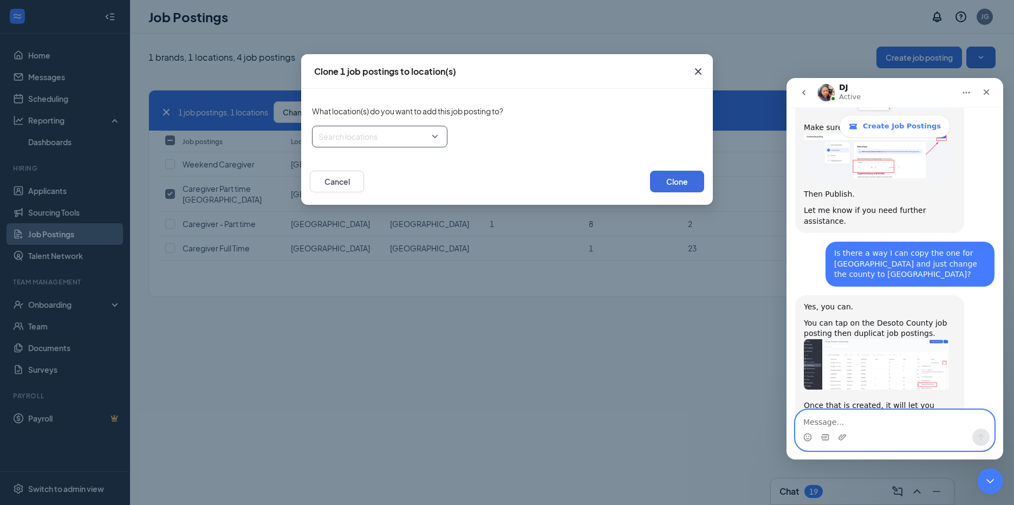
click at [435, 137] on div "Search locations" at bounding box center [379, 137] width 135 height 22
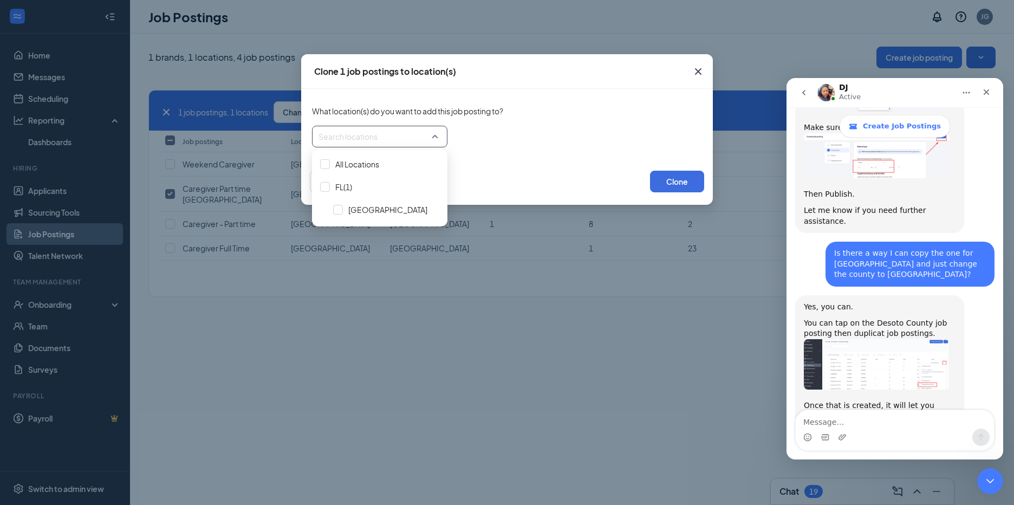
click at [533, 135] on div "Search locations" at bounding box center [507, 137] width 390 height 22
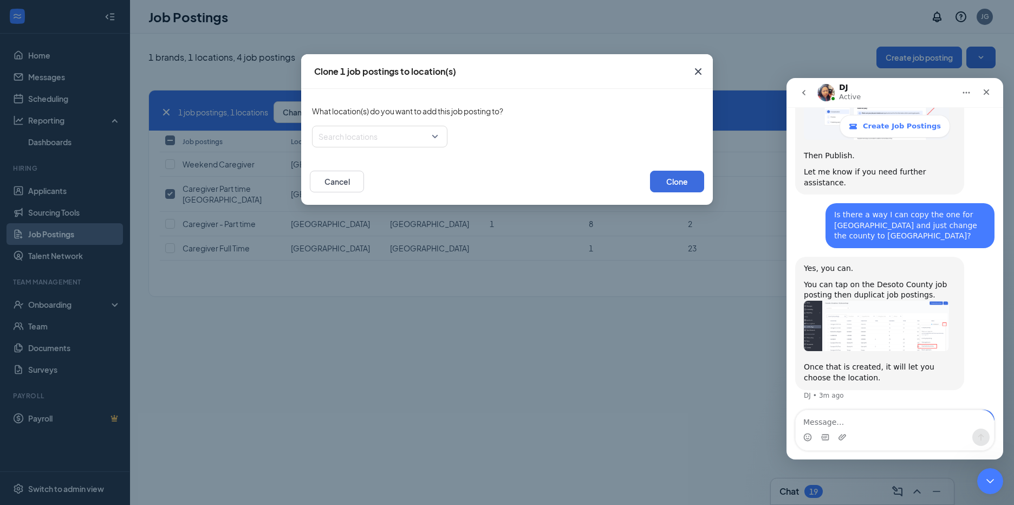
scroll to position [727, 0]
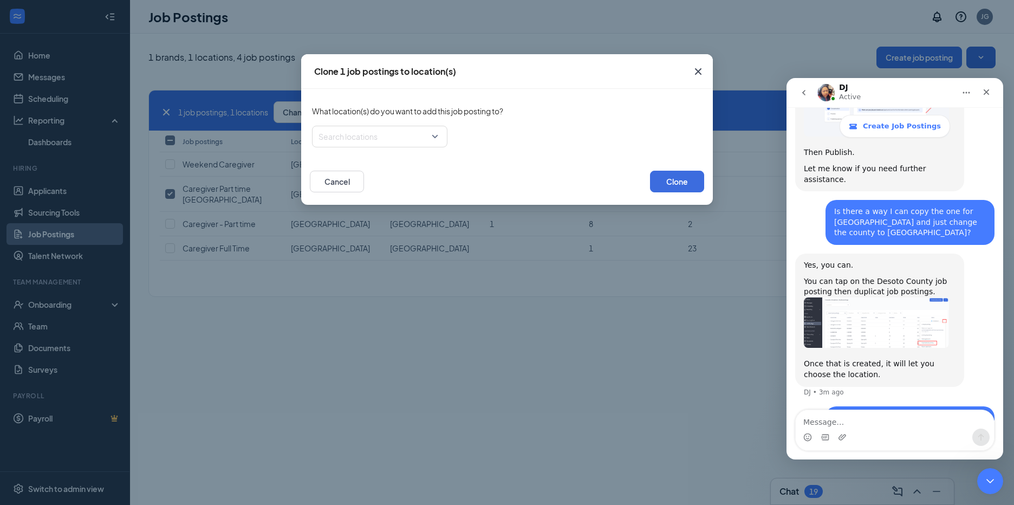
click at [697, 69] on icon "Cross" at bounding box center [698, 71] width 13 height 13
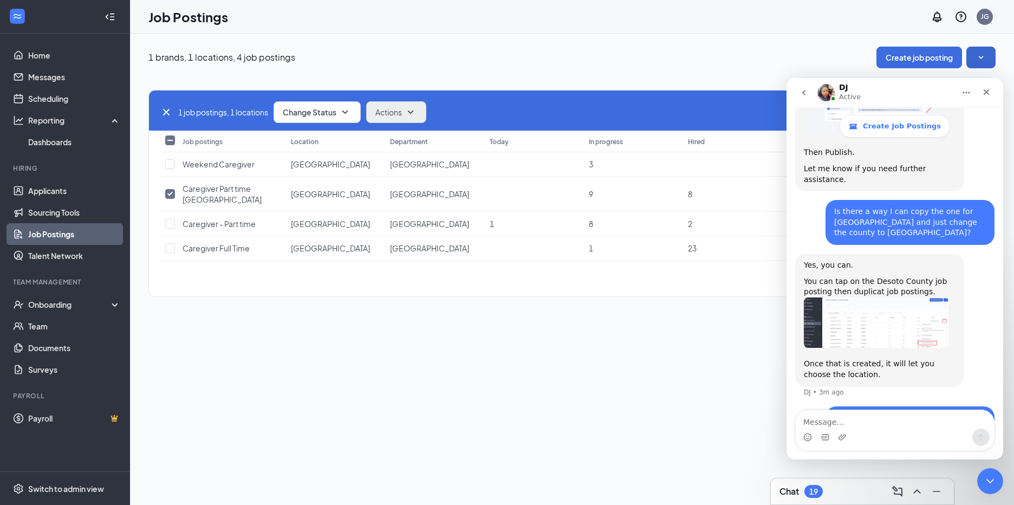
scroll to position [685, 0]
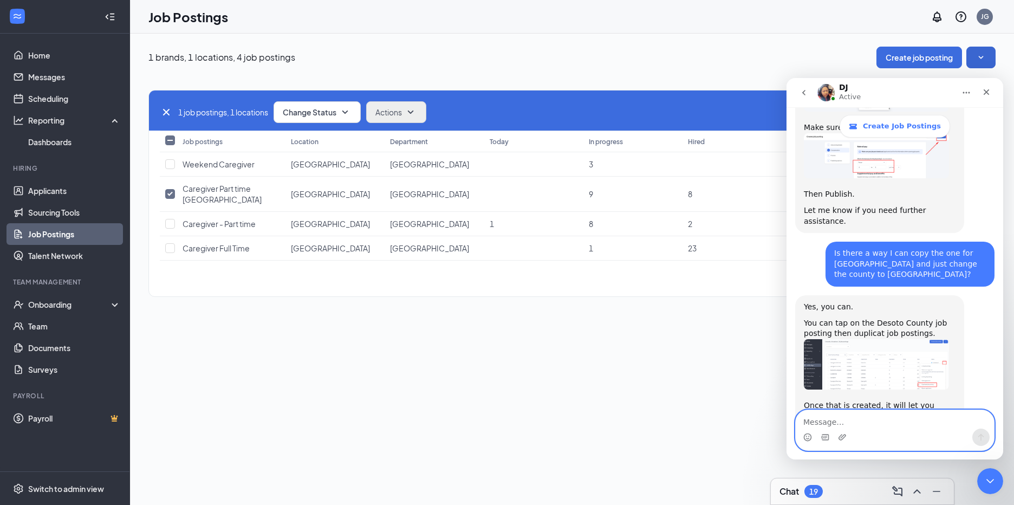
click at [805, 422] on textarea "Message…" at bounding box center [895, 419] width 198 height 18
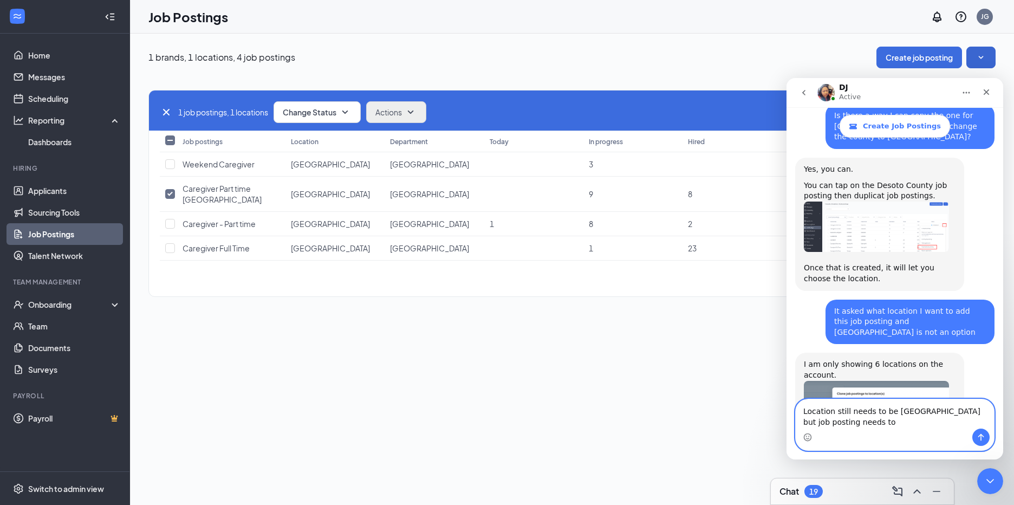
scroll to position [834, 0]
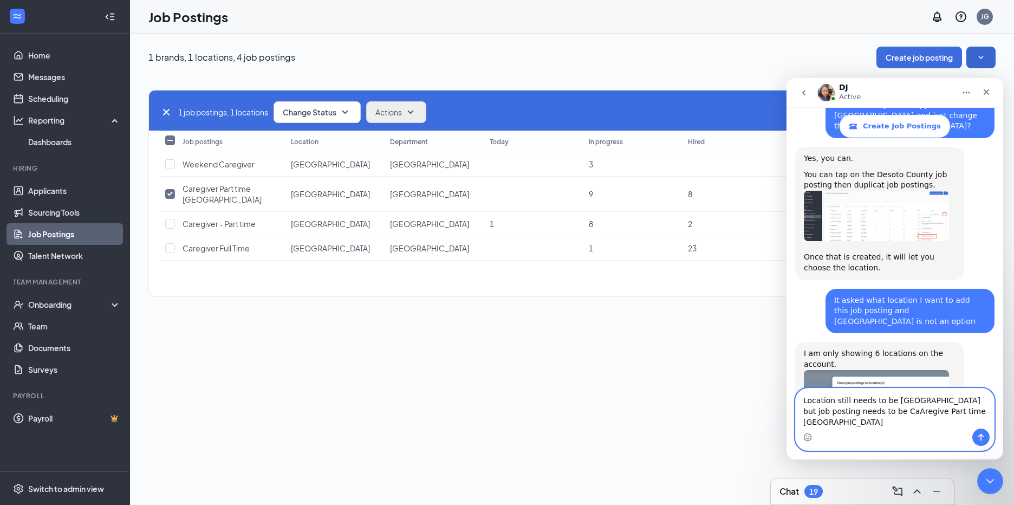
type textarea "Location still needs to be [GEOGRAPHIC_DATA] but job posting needs to be Caregi…"
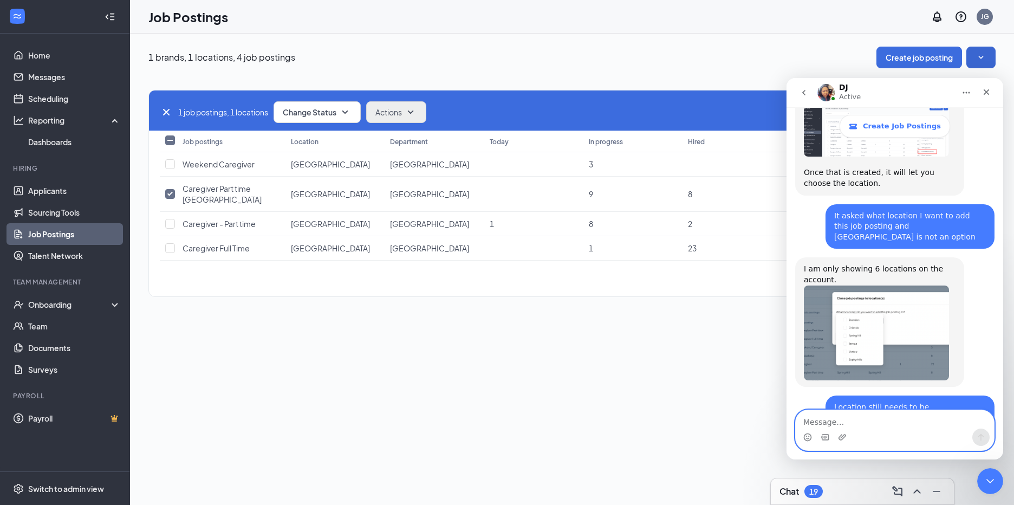
scroll to position [919, 0]
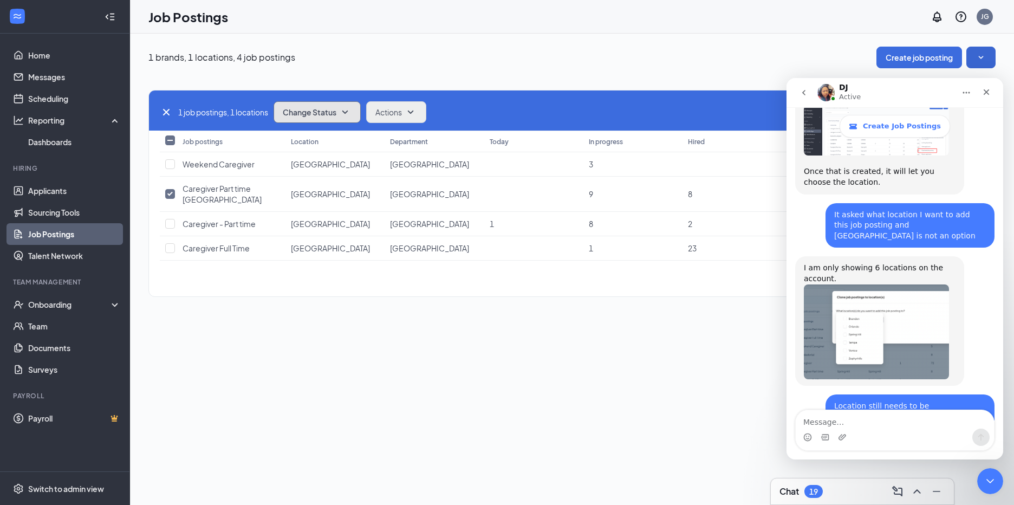
click at [351, 113] on icon "SmallChevronDown" at bounding box center [345, 112] width 13 height 13
click at [351, 113] on icon "SmallChevronUp" at bounding box center [345, 112] width 13 height 13
click at [414, 113] on icon "SmallChevronDown" at bounding box center [411, 112] width 6 height 3
click at [414, 113] on icon "SmallChevronUp" at bounding box center [410, 112] width 13 height 13
click at [172, 198] on input "checkbox" at bounding box center [170, 194] width 10 height 10
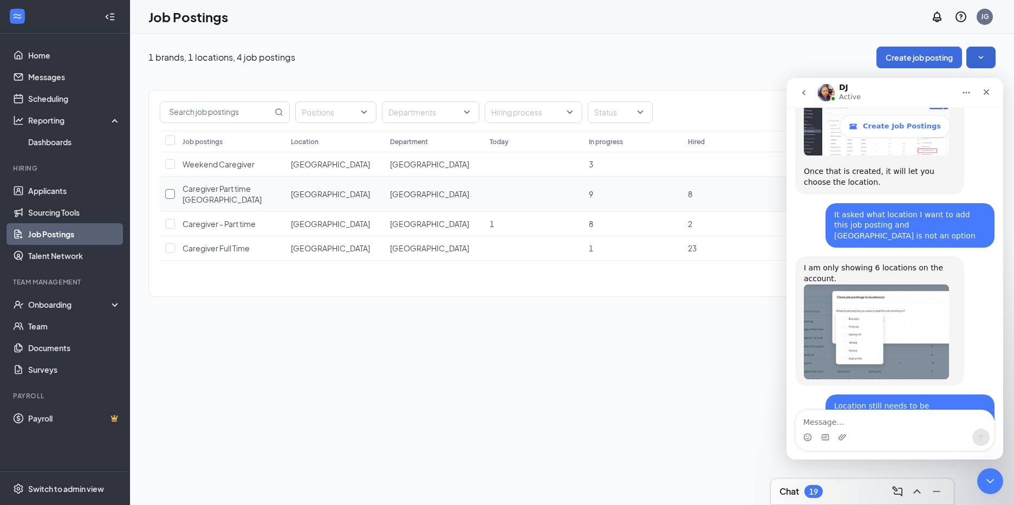
click at [171, 195] on input "checkbox" at bounding box center [170, 194] width 10 height 10
checkbox input "true"
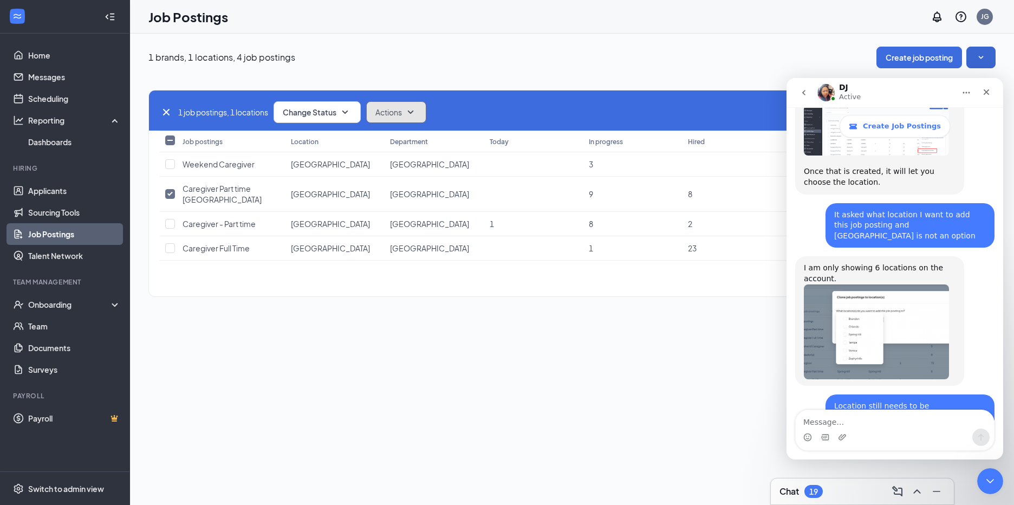
click at [414, 115] on icon "SmallChevronDown" at bounding box center [410, 112] width 13 height 13
click at [396, 165] on span "Duplicate" at bounding box center [395, 165] width 34 height 11
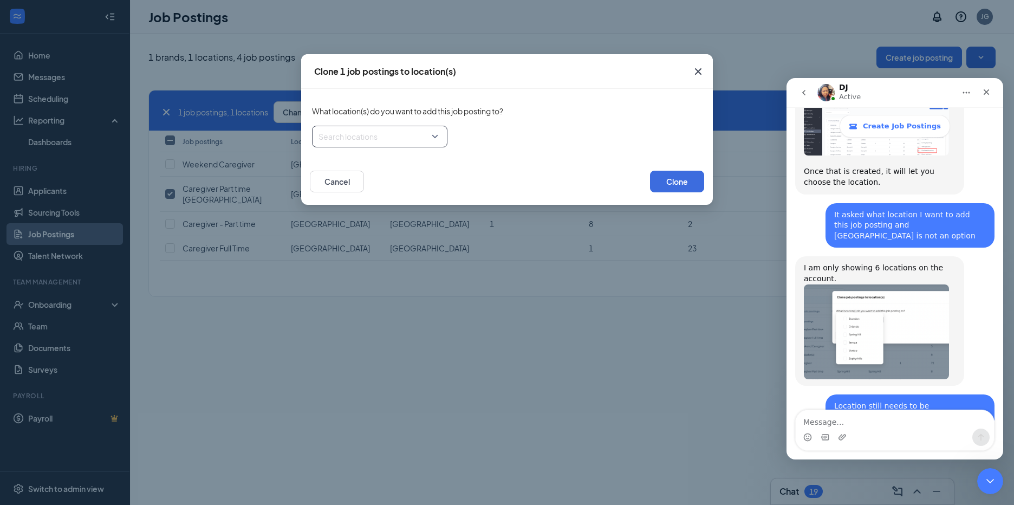
click at [436, 139] on div "Search locations" at bounding box center [379, 137] width 135 height 22
click at [339, 209] on div at bounding box center [338, 210] width 10 height 10
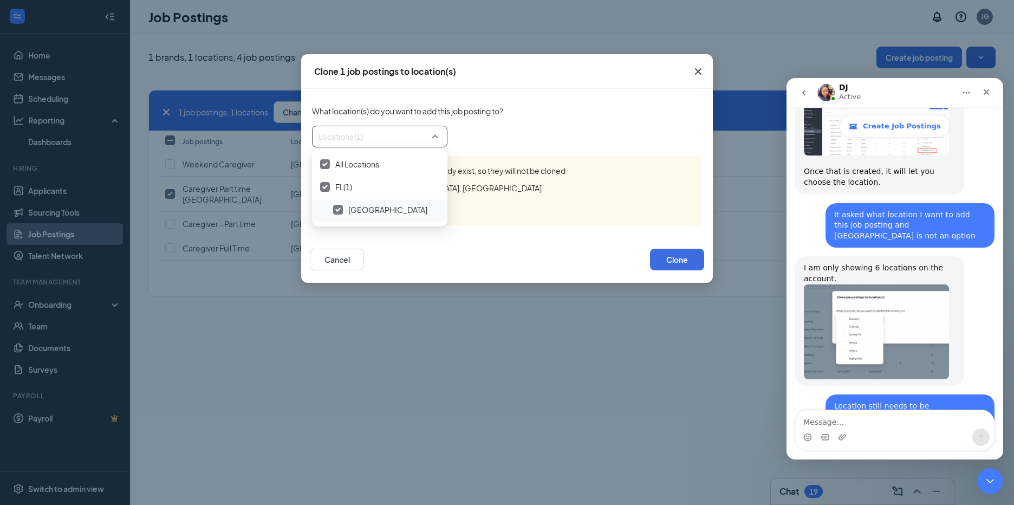
click at [365, 212] on span "[GEOGRAPHIC_DATA]" at bounding box center [387, 209] width 79 height 11
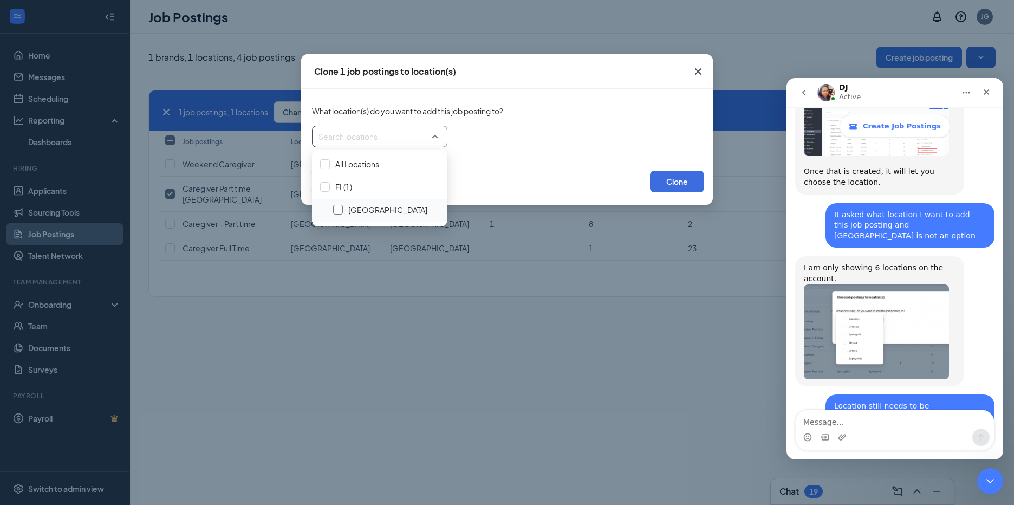
click at [339, 208] on div at bounding box center [338, 210] width 10 height 10
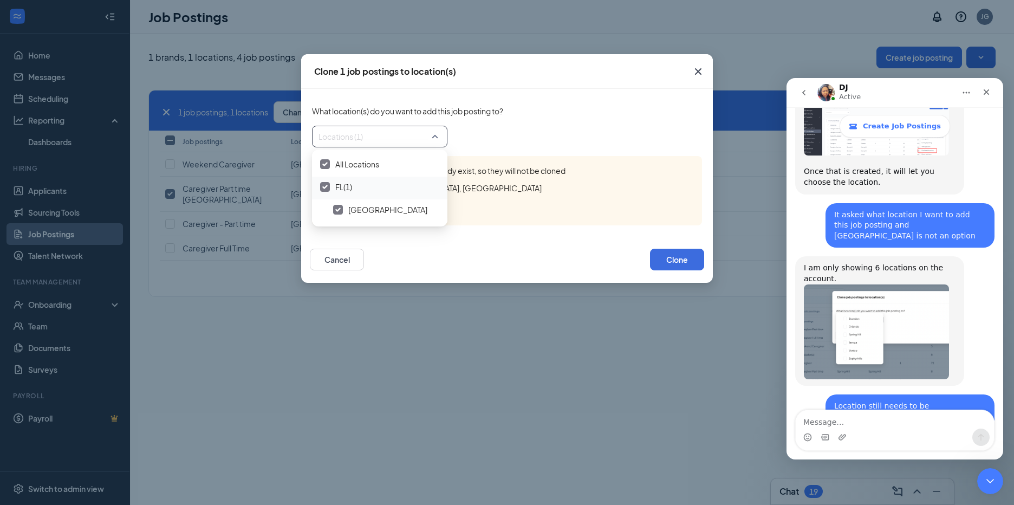
click at [325, 183] on div at bounding box center [325, 187] width 10 height 10
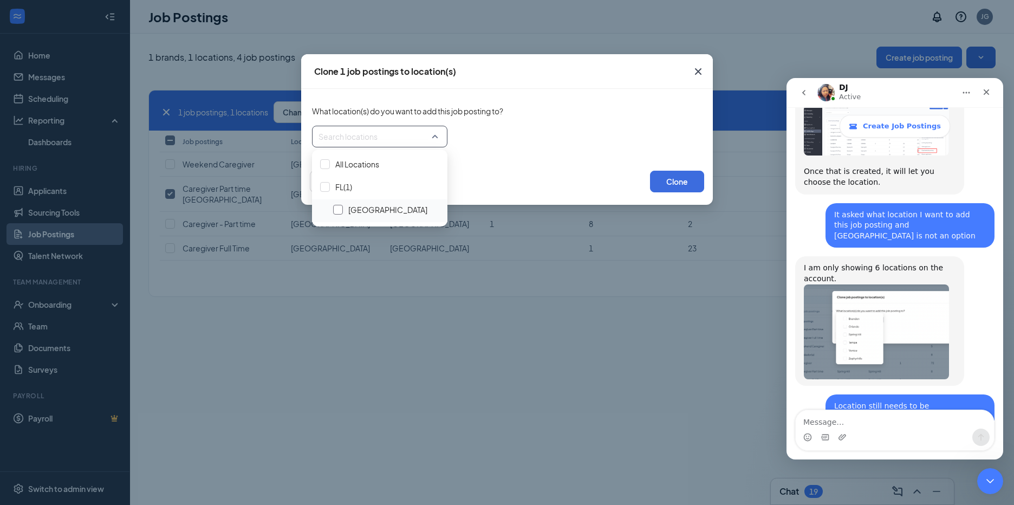
click at [339, 210] on div at bounding box center [338, 210] width 10 height 10
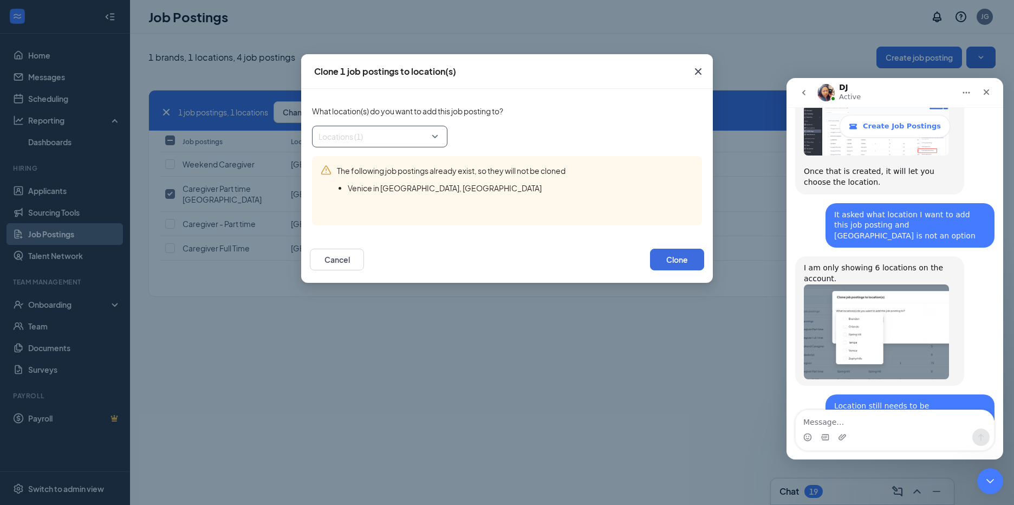
click at [436, 138] on div "Locations (1)" at bounding box center [379, 137] width 135 height 22
click at [806, 424] on textarea "Message…" at bounding box center [895, 419] width 198 height 18
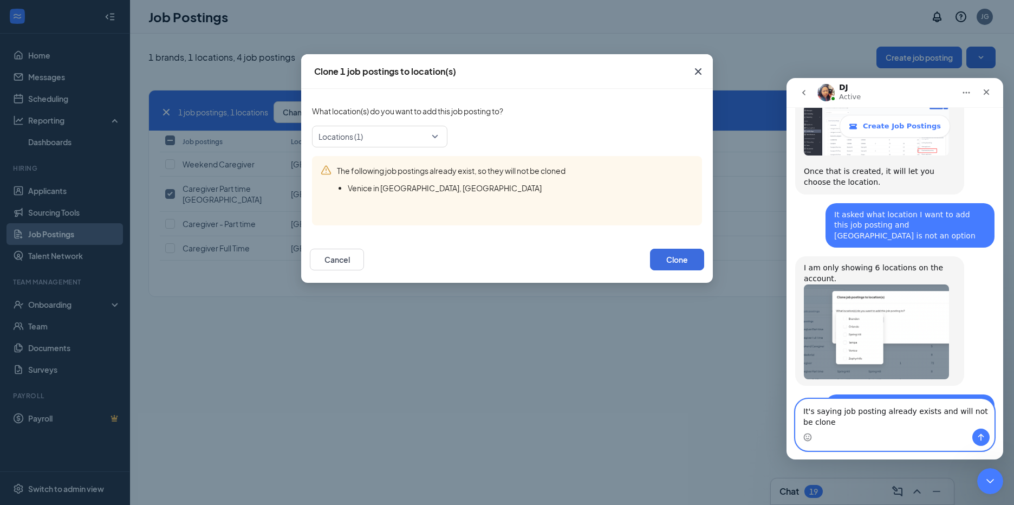
scroll to position [930, 0]
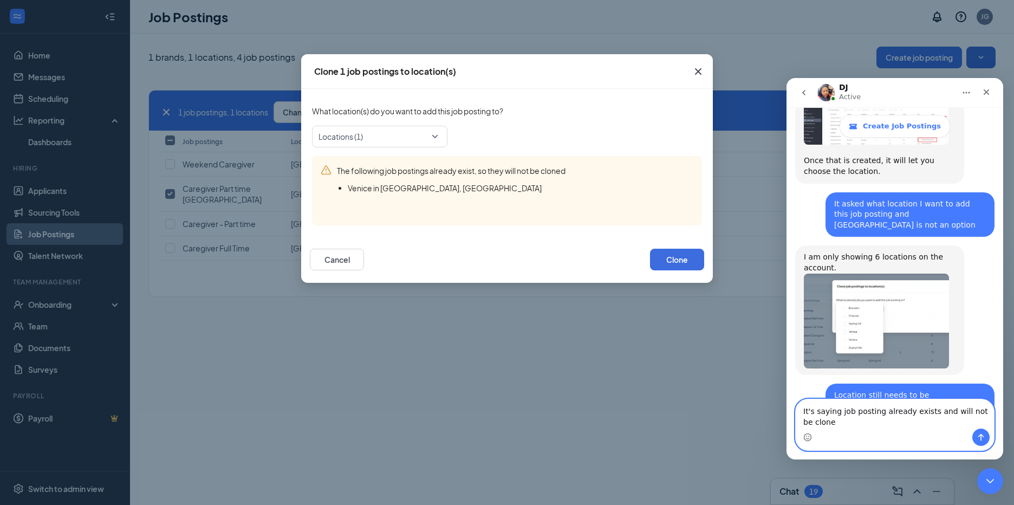
type textarea "It's saying job posting already exists and will not be cloned"
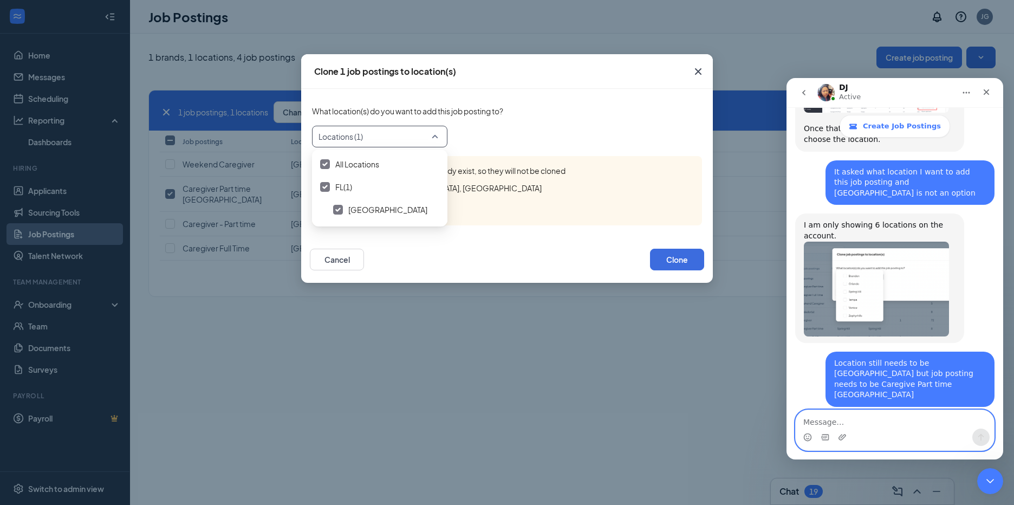
click at [433, 144] on div at bounding box center [376, 136] width 115 height 17
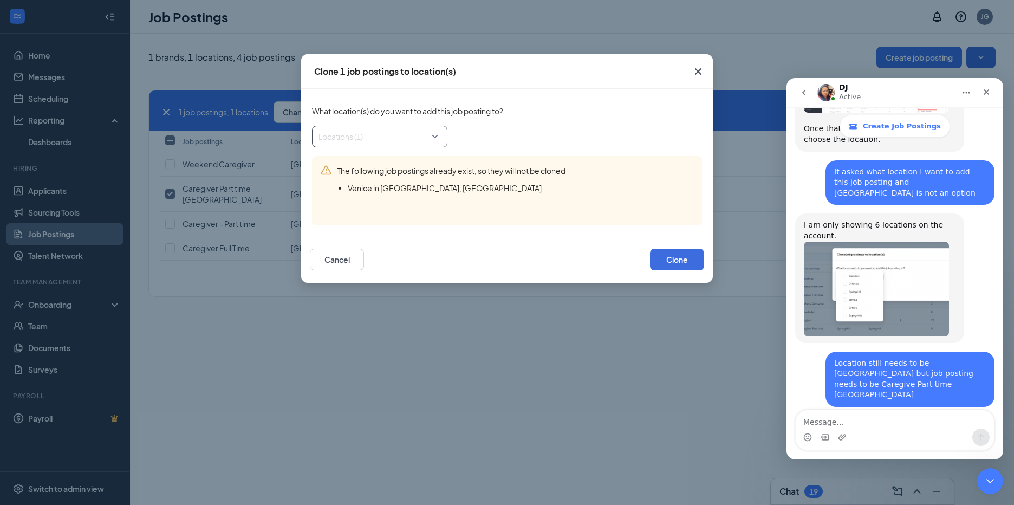
click at [433, 144] on div at bounding box center [376, 136] width 115 height 17
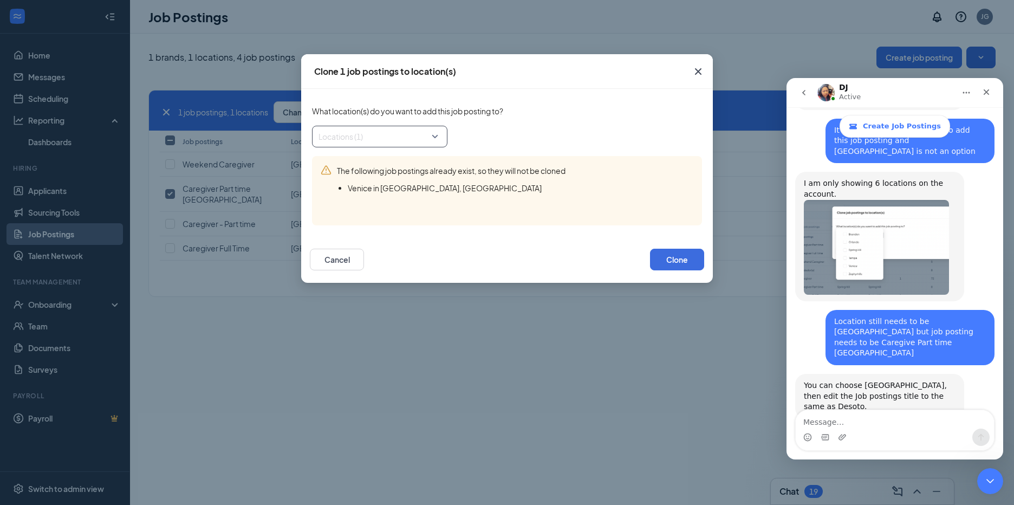
scroll to position [1027, 0]
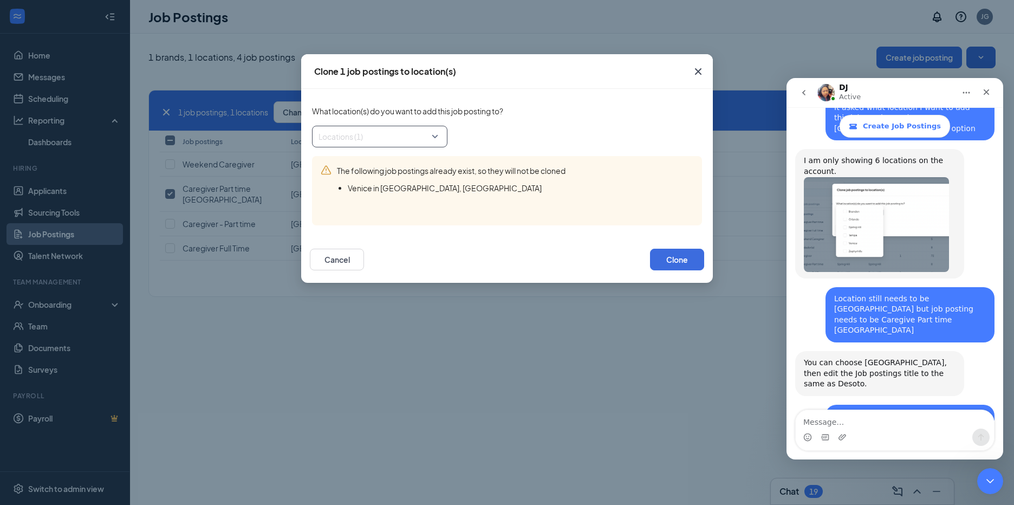
click at [699, 70] on icon "Cross" at bounding box center [698, 71] width 7 height 7
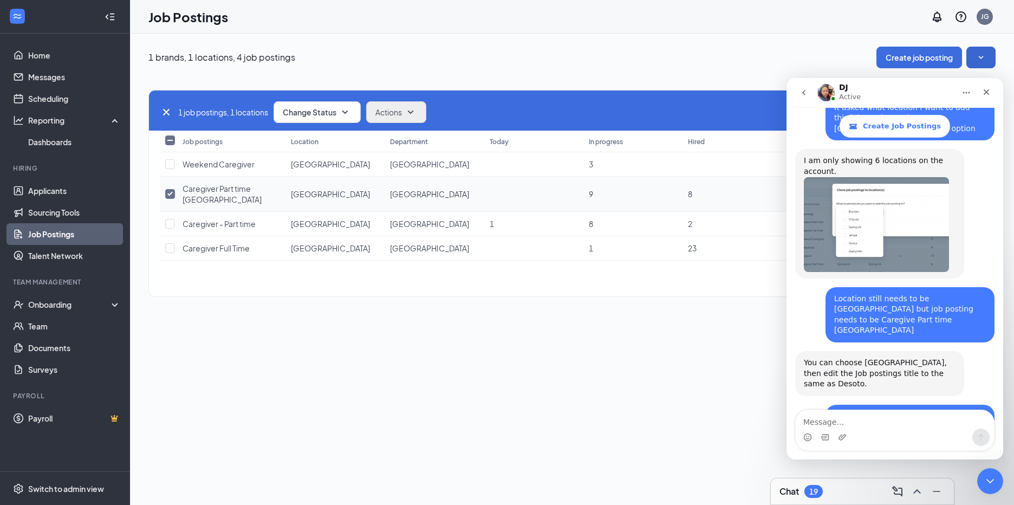
click at [173, 195] on input "checkbox" at bounding box center [170, 194] width 10 height 10
checkbox input "false"
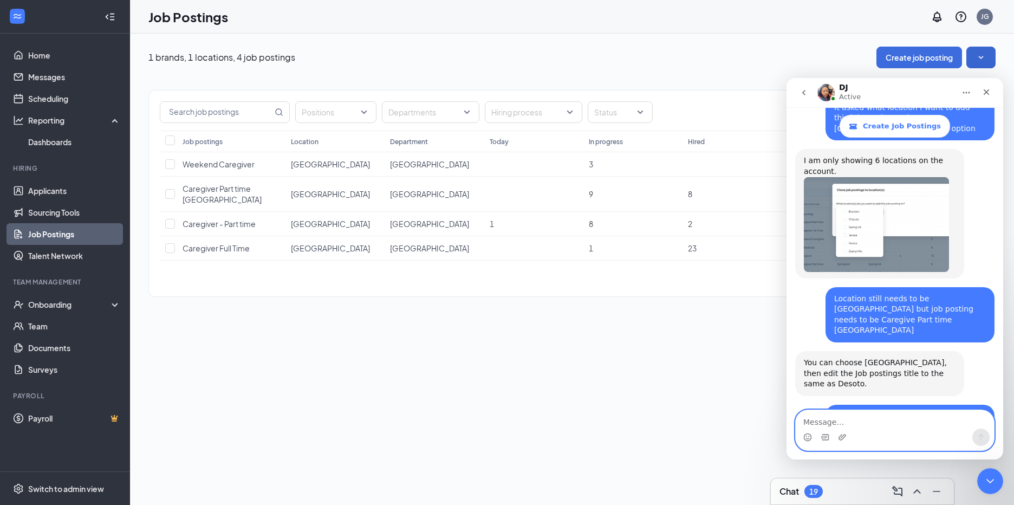
click at [803, 420] on textarea "Message…" at bounding box center [895, 419] width 198 height 18
type textarea "u"
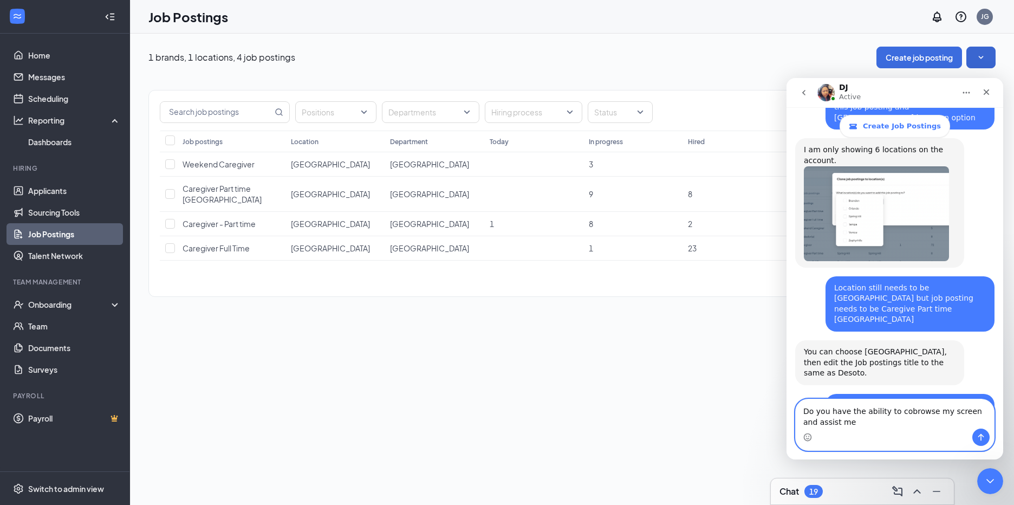
type textarea "Do you have the ability to cobrowse my screen and assist me?"
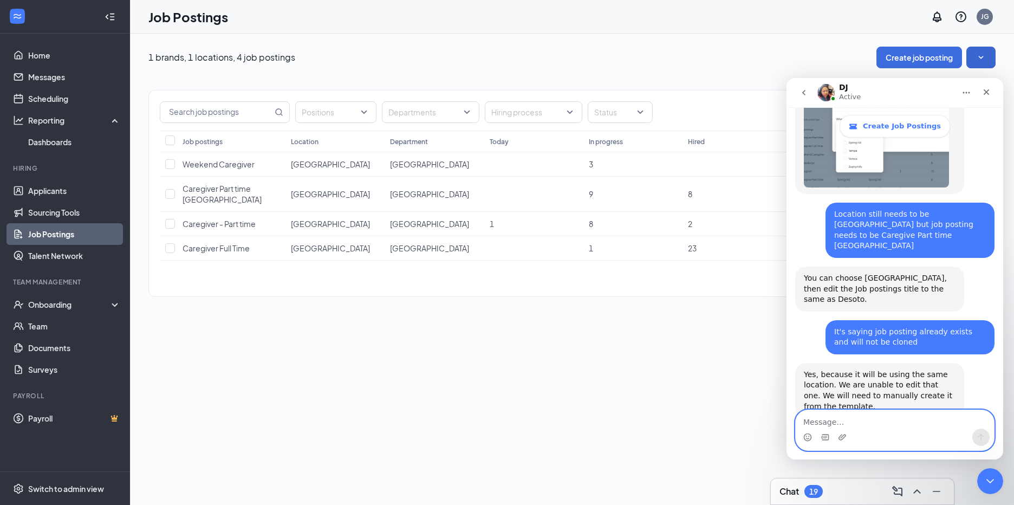
scroll to position [1112, 0]
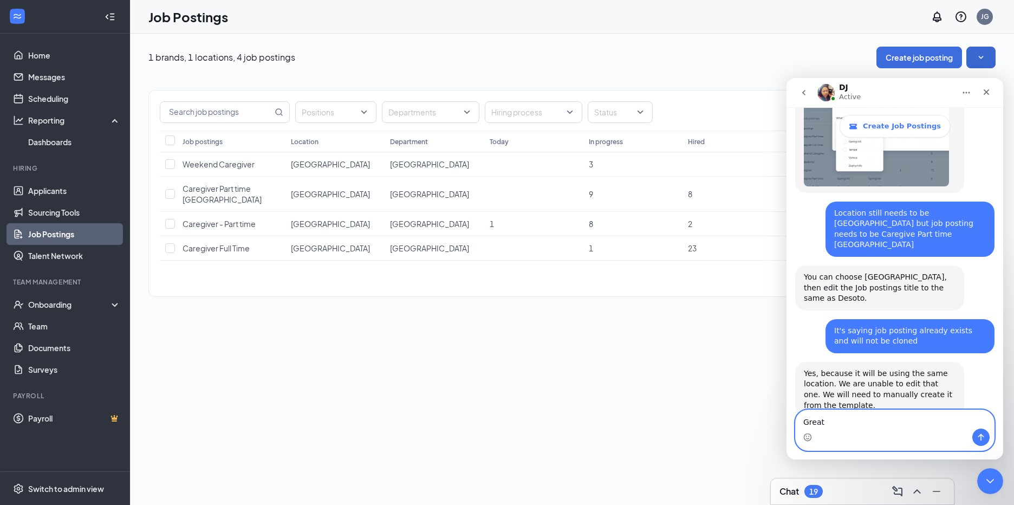
type textarea "Great!"
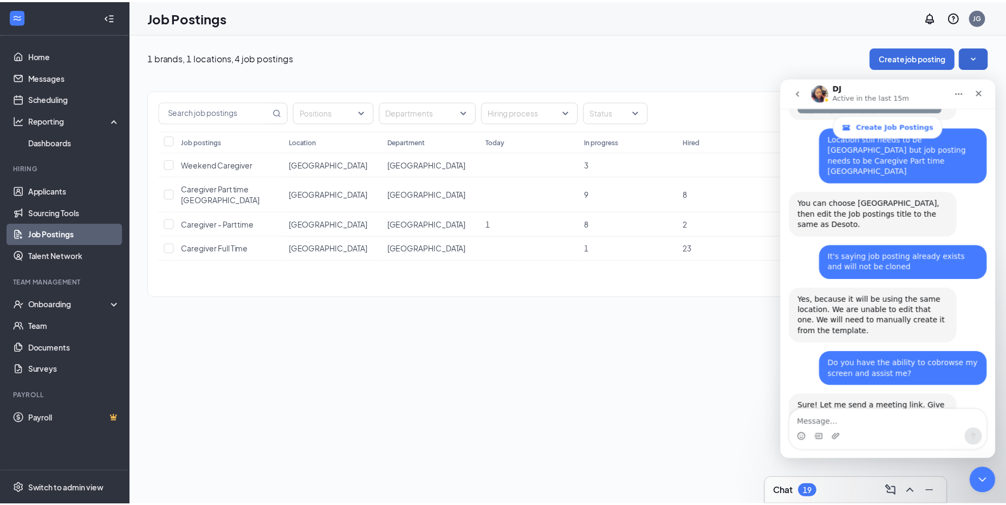
scroll to position [1188, 0]
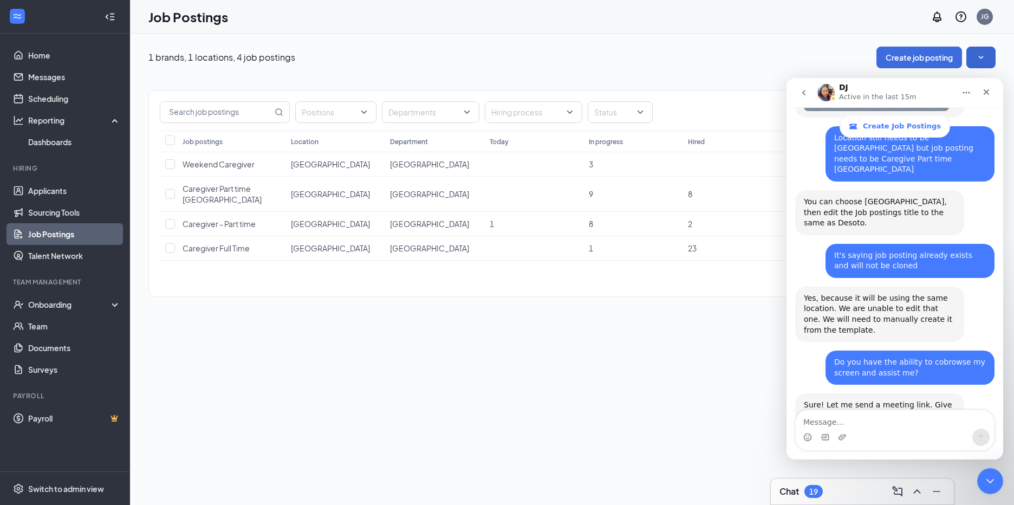
click at [850, 476] on link "[URL][DOMAIN_NAME]" at bounding box center [884, 480] width 85 height 9
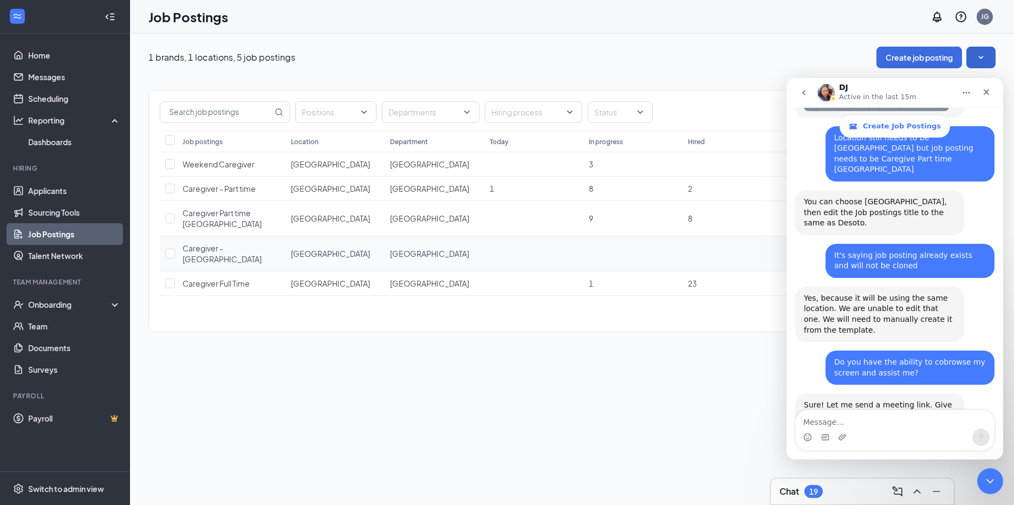
click at [197, 249] on span "Caregiver - [GEOGRAPHIC_DATA]" at bounding box center [222, 253] width 79 height 21
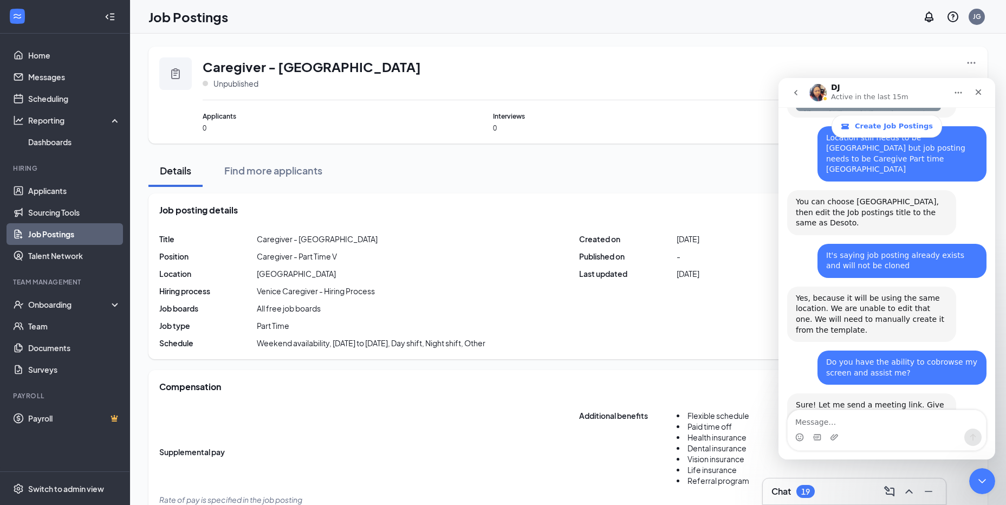
click at [968, 65] on icon "Ellipses" at bounding box center [971, 62] width 11 height 11
click at [969, 63] on icon "Ellipses" at bounding box center [971, 62] width 11 height 11
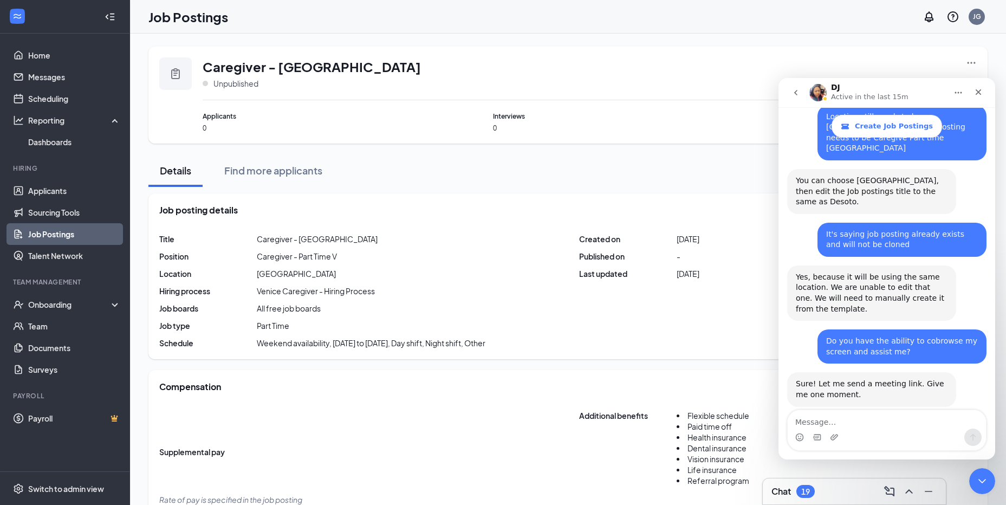
scroll to position [1188, 0]
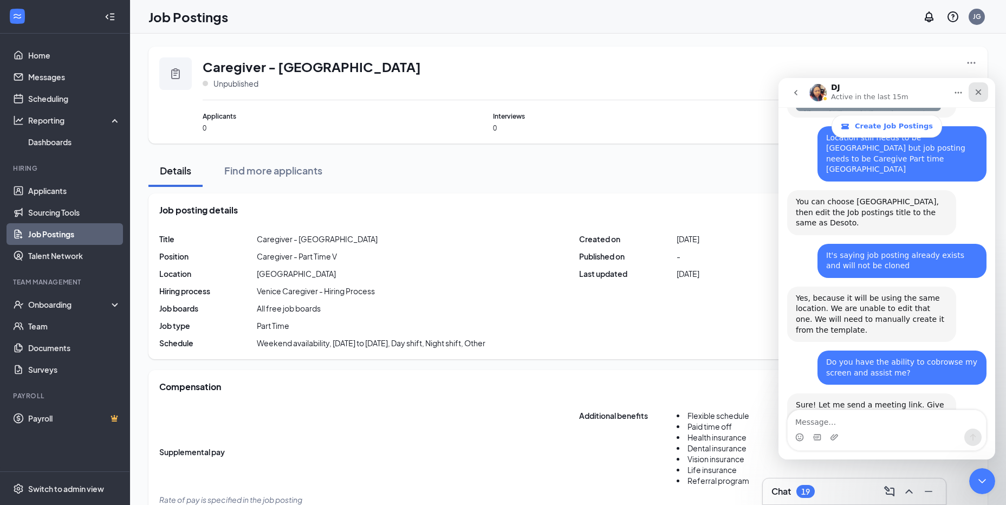
click at [978, 89] on icon "Close" at bounding box center [978, 92] width 9 height 9
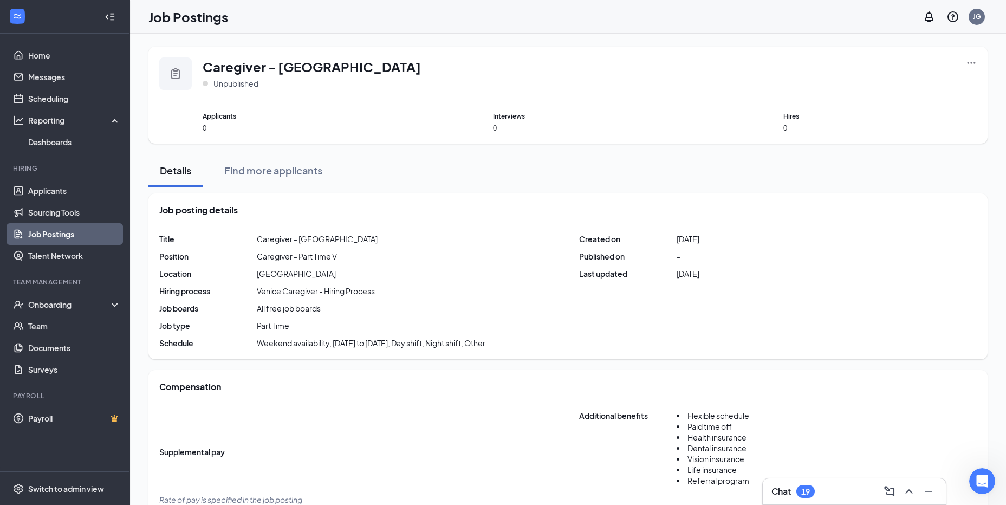
click at [51, 236] on link "Job Postings" at bounding box center [74, 234] width 93 height 22
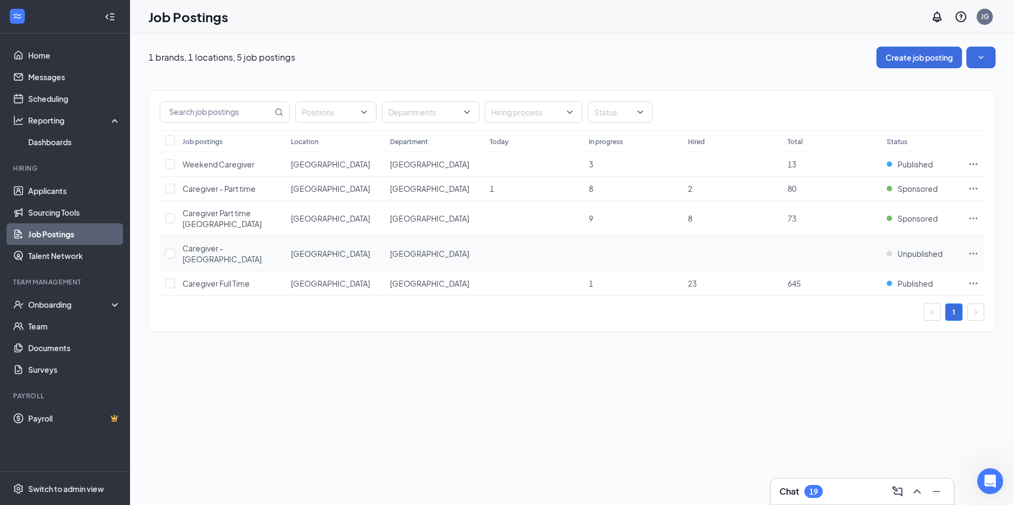
click at [209, 250] on span "Caregiver - [GEOGRAPHIC_DATA]" at bounding box center [222, 253] width 79 height 21
click at [974, 255] on icon "Ellipses" at bounding box center [973, 253] width 11 height 11
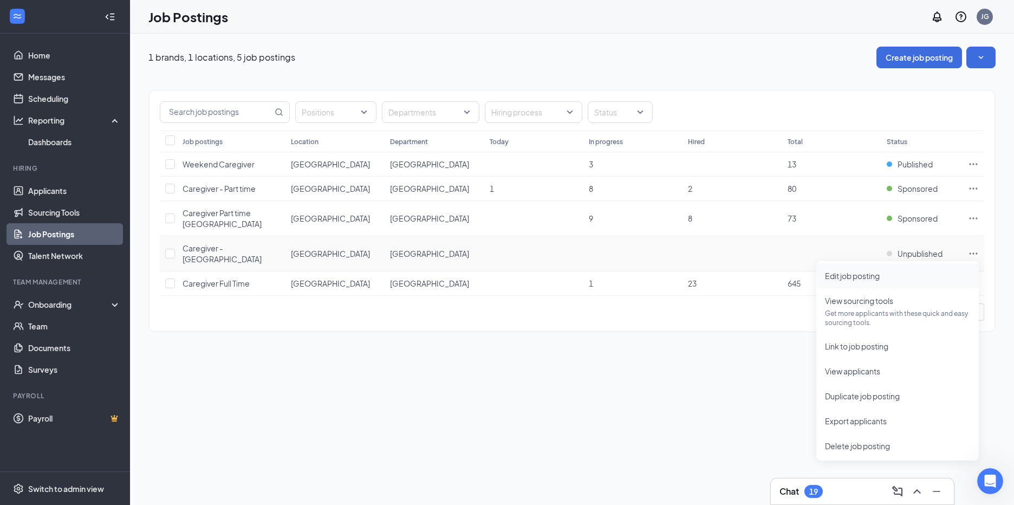
click at [867, 277] on span "Edit job posting" at bounding box center [852, 276] width 55 height 10
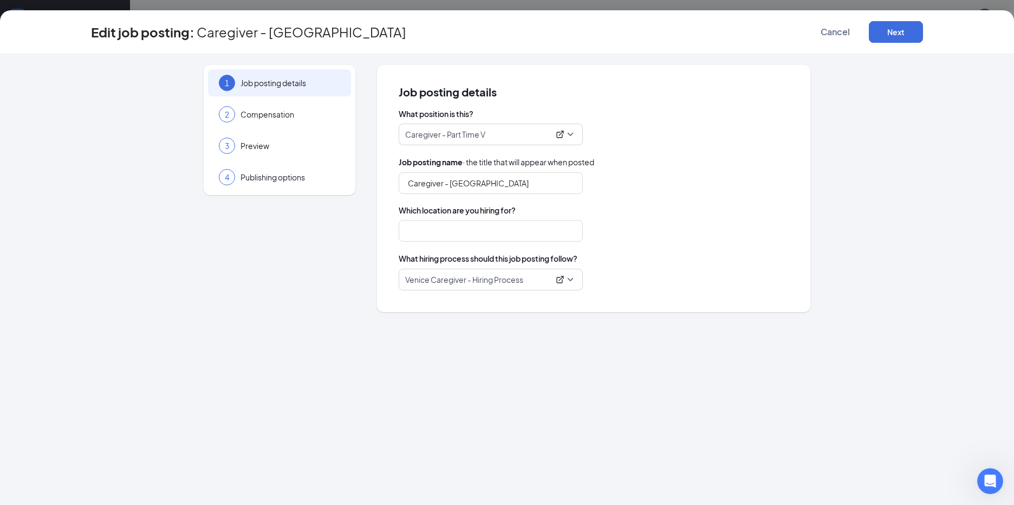
type input "[GEOGRAPHIC_DATA]"
click at [265, 115] on span "Compensation" at bounding box center [291, 114] width 100 height 11
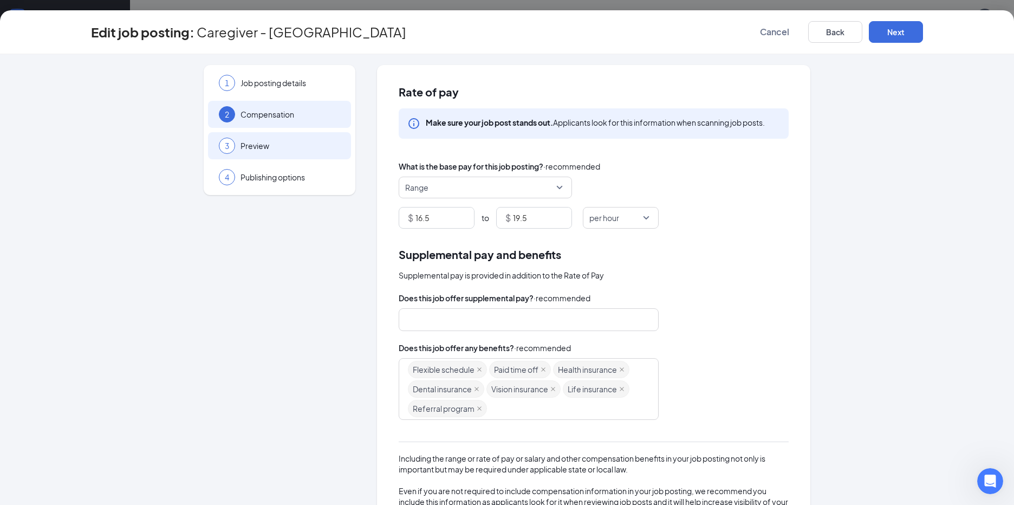
click at [250, 147] on span "Preview" at bounding box center [291, 145] width 100 height 11
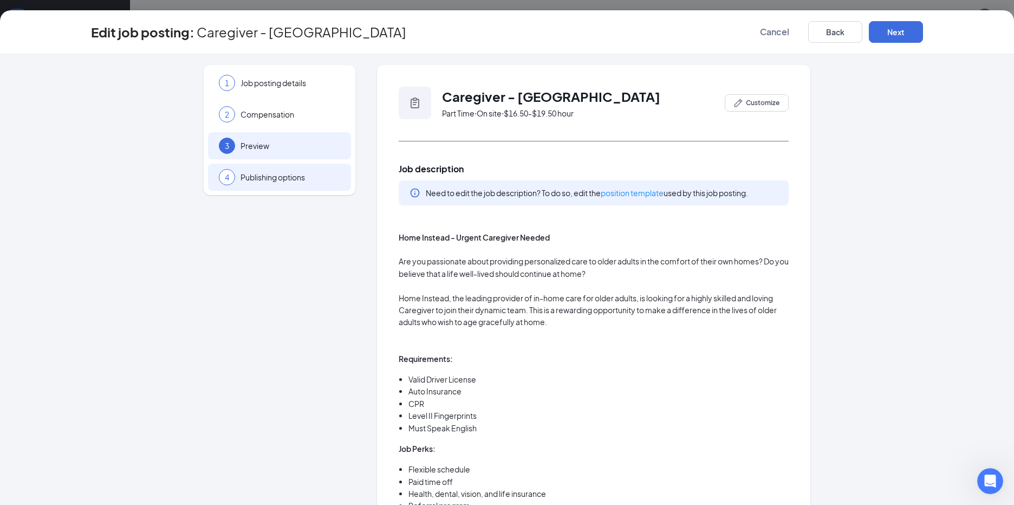
click at [246, 179] on span "Publishing options" at bounding box center [291, 177] width 100 height 11
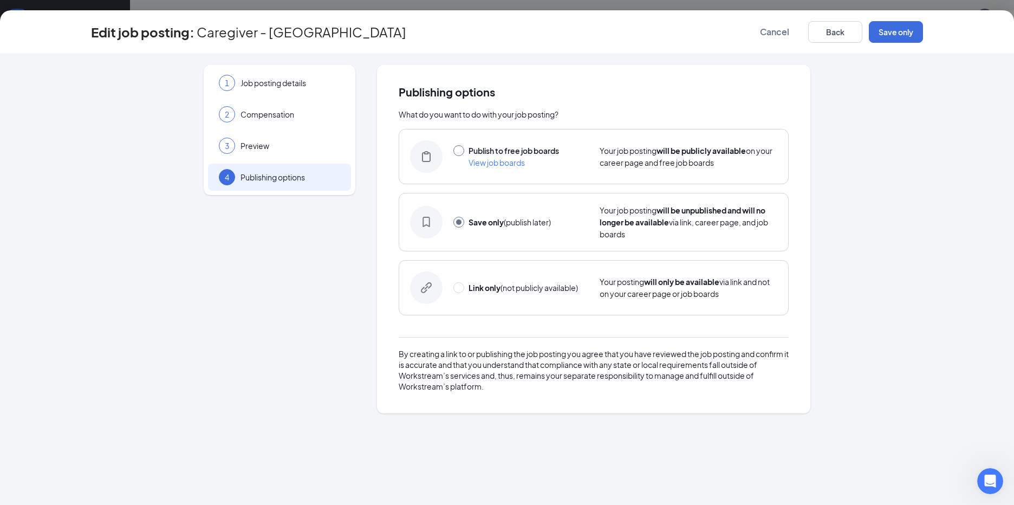
click at [455, 152] on input "radio" at bounding box center [458, 150] width 11 height 11
radio input "true"
radio input "false"
click at [893, 36] on button "Publish" at bounding box center [896, 32] width 54 height 22
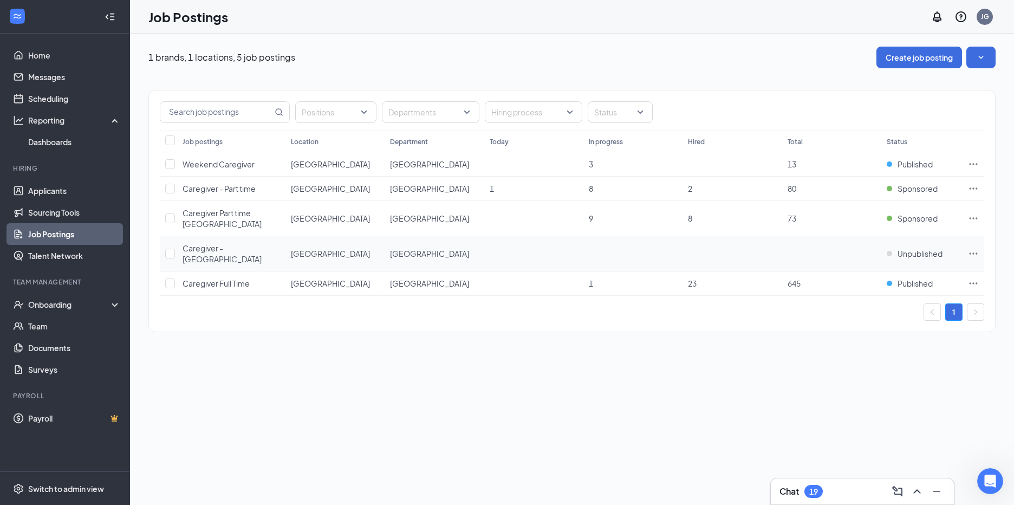
click at [977, 253] on icon "Ellipses" at bounding box center [974, 253] width 8 height 2
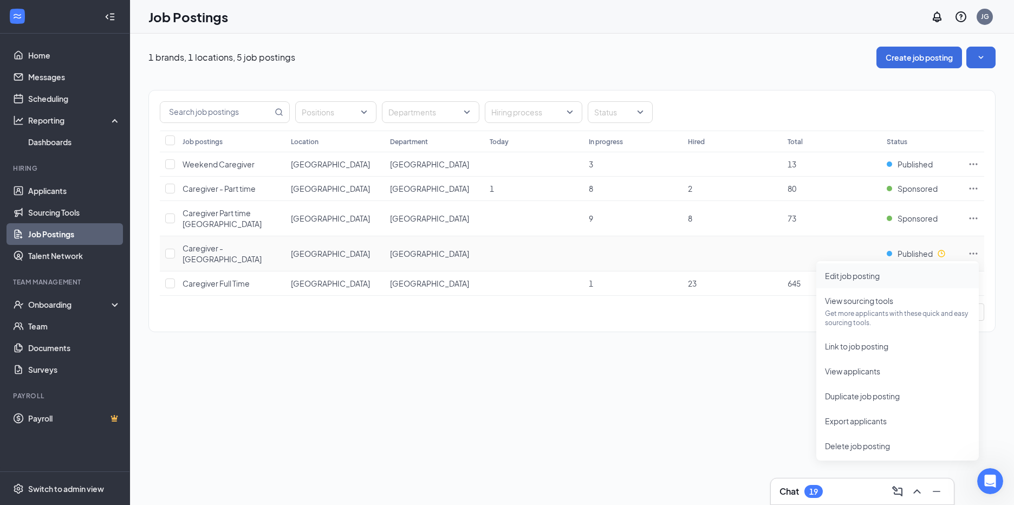
click at [861, 277] on span "Edit job posting" at bounding box center [852, 276] width 55 height 10
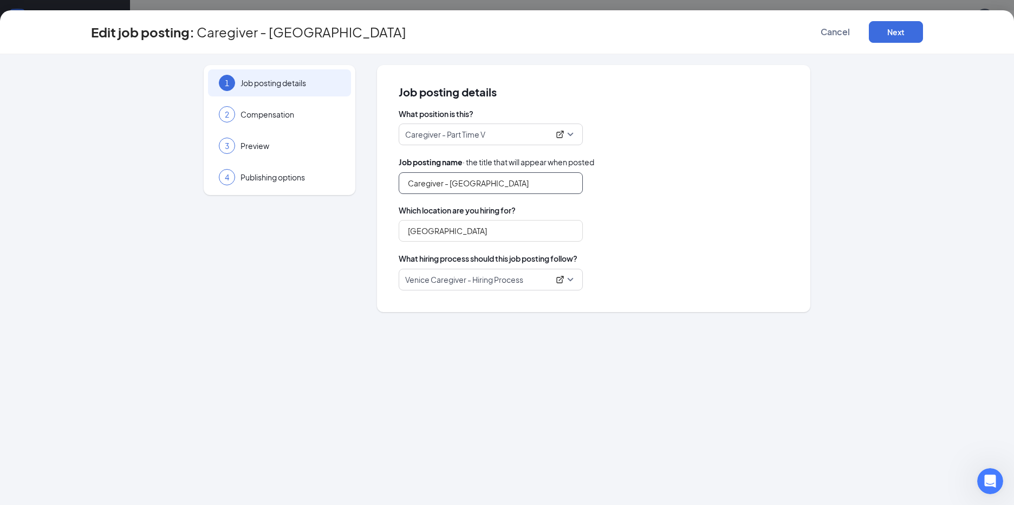
click at [444, 183] on input "Caregiver - [GEOGRAPHIC_DATA]" at bounding box center [491, 183] width 184 height 22
type input "Caregiver Part Time - [GEOGRAPHIC_DATA]"
click at [897, 31] on button "Next" at bounding box center [896, 32] width 54 height 22
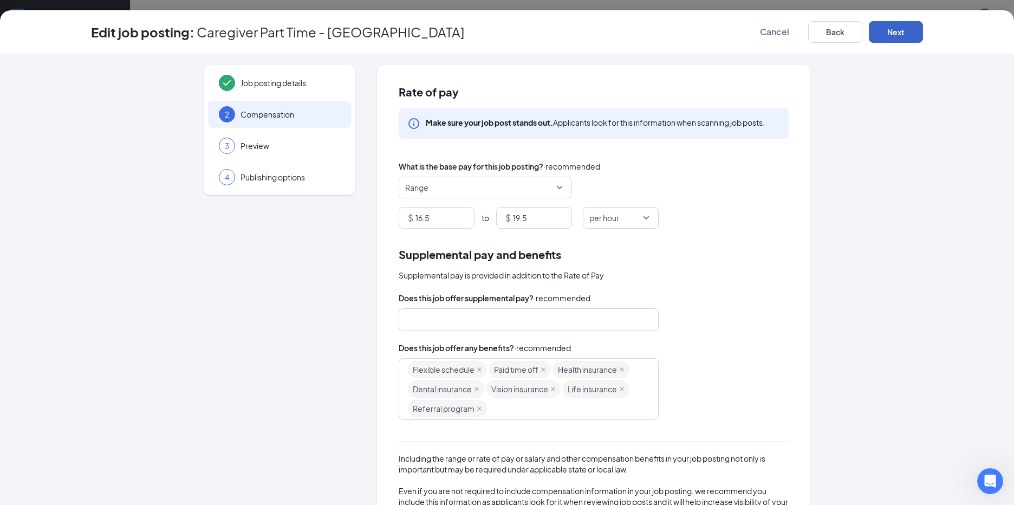
click at [897, 31] on button "Next" at bounding box center [896, 32] width 54 height 22
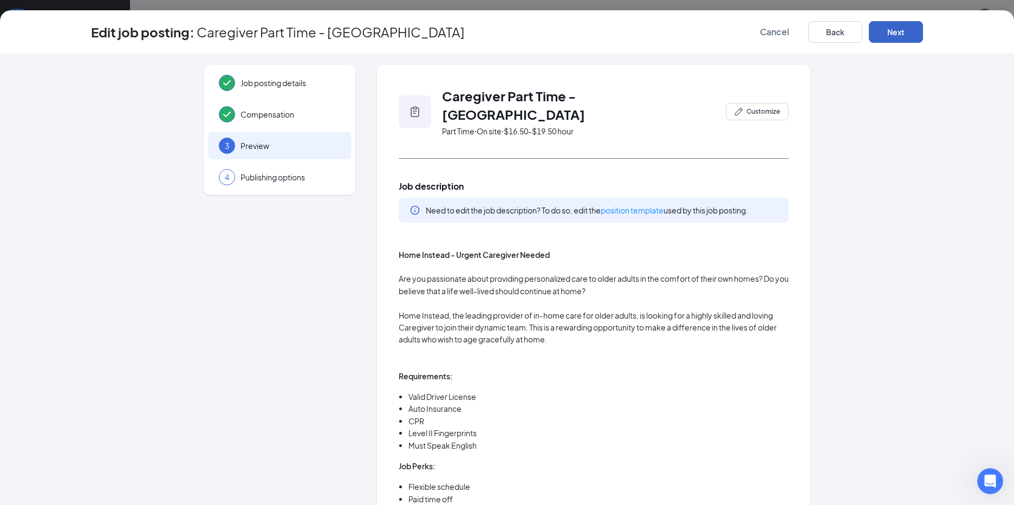
click at [897, 31] on button "Next" at bounding box center [896, 32] width 54 height 22
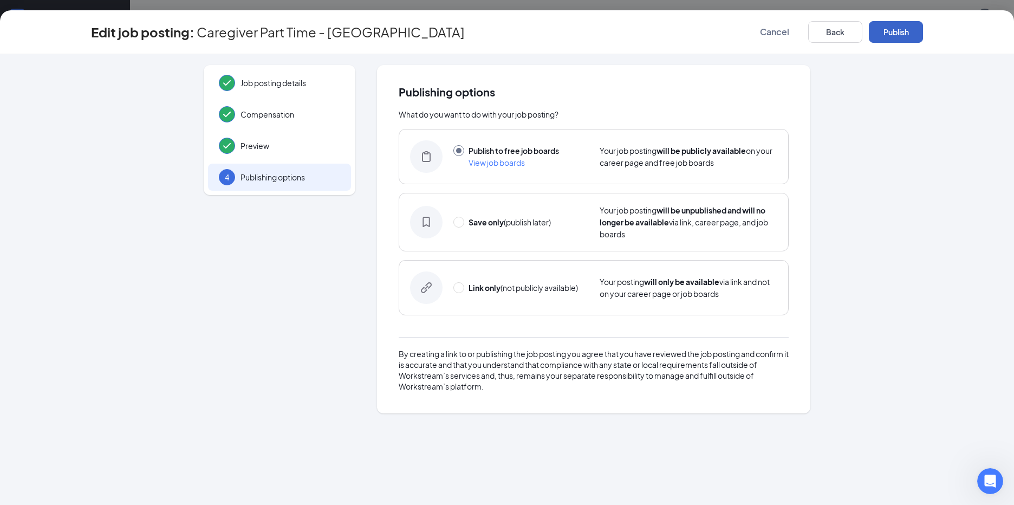
click at [903, 30] on button "Publish" at bounding box center [896, 32] width 54 height 22
